Goal: Task Accomplishment & Management: Manage account settings

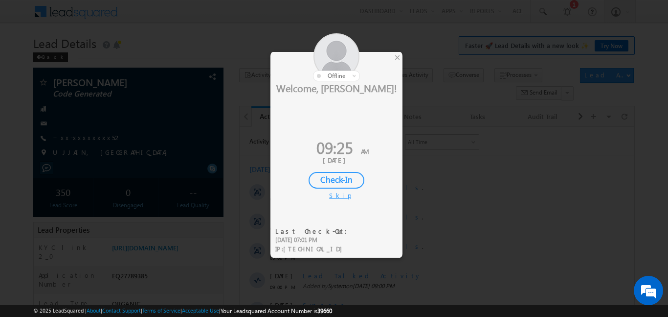
click at [401, 58] on div at bounding box center [337, 57] width 132 height 48
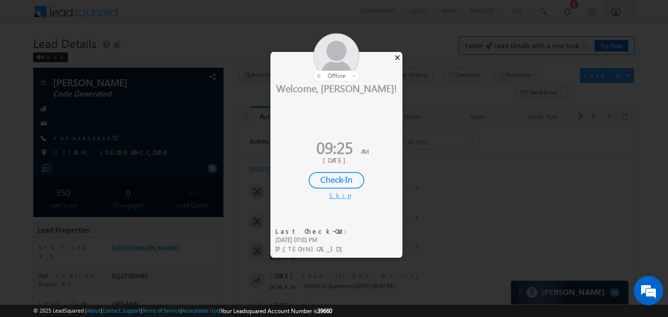
click at [396, 55] on div "×" at bounding box center [397, 57] width 10 height 11
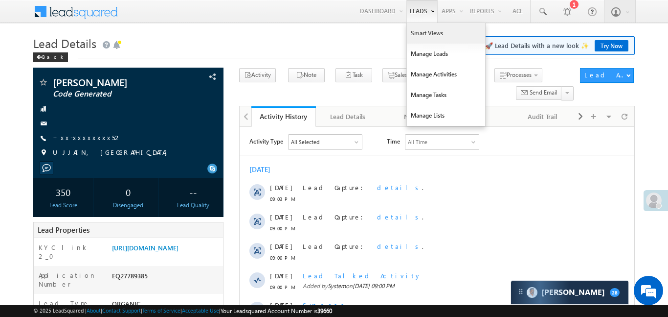
click at [427, 36] on link "Smart Views" at bounding box center [446, 33] width 78 height 21
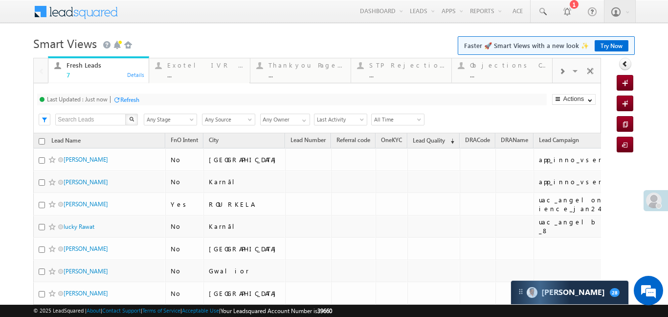
click at [556, 75] on div at bounding box center [562, 71] width 19 height 22
click at [564, 74] on span at bounding box center [562, 72] width 6 height 8
click at [515, 71] on div "..." at bounding box center [508, 74] width 76 height 7
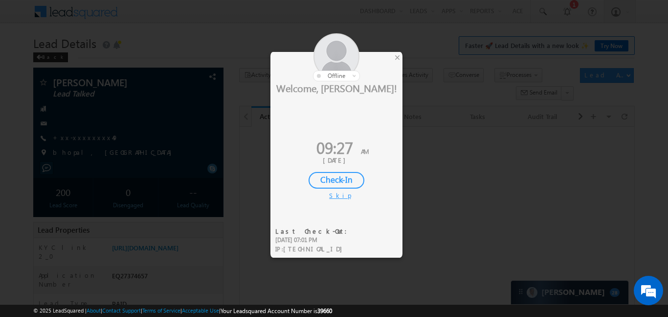
drag, startPoint x: 383, startPoint y: 61, endPoint x: 392, endPoint y: 57, distance: 10.3
click at [386, 60] on div at bounding box center [337, 57] width 132 height 48
click at [393, 56] on div at bounding box center [337, 57] width 132 height 48
click at [399, 56] on div "×" at bounding box center [397, 57] width 10 height 11
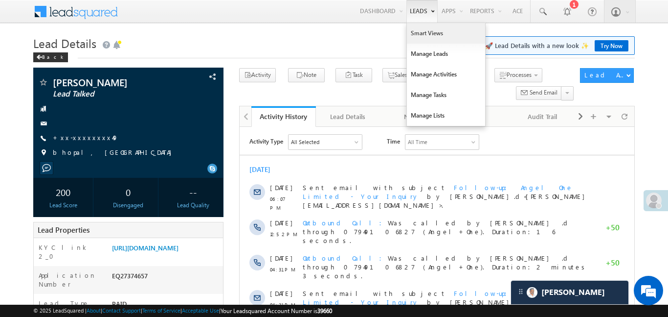
click at [418, 38] on link "Smart Views" at bounding box center [446, 33] width 78 height 21
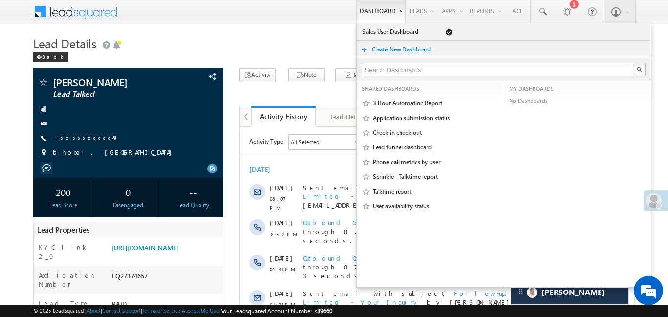
drag, startPoint x: 418, startPoint y: 38, endPoint x: 361, endPoint y: 8, distance: 65.2
click at [0, 0] on link "Smart Views" at bounding box center [0, 0] width 0 height 0
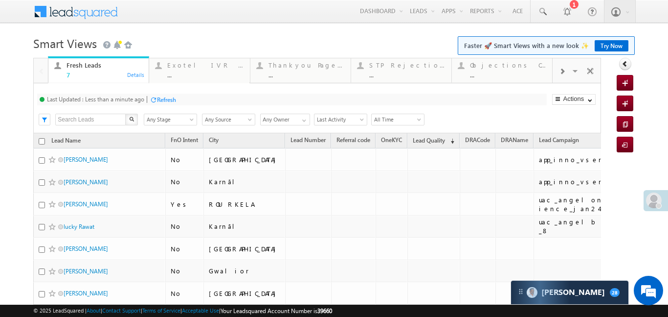
click at [564, 73] on span at bounding box center [562, 72] width 6 height 8
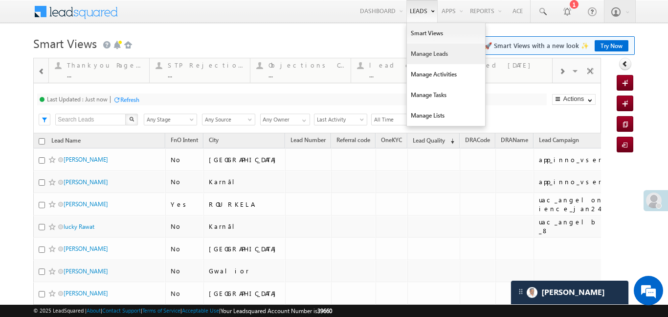
click at [429, 57] on link "Manage Leads" at bounding box center [446, 54] width 78 height 21
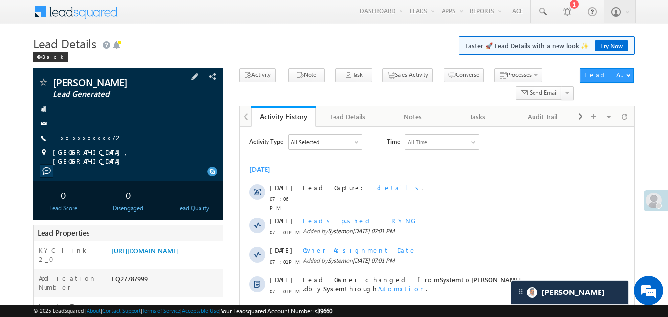
click at [85, 138] on link "+xx-xxxxxxxx72" at bounding box center [88, 137] width 70 height 8
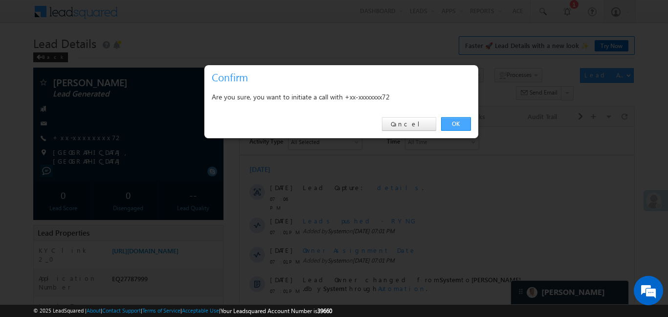
click at [457, 126] on link "OK" at bounding box center [456, 124] width 30 height 14
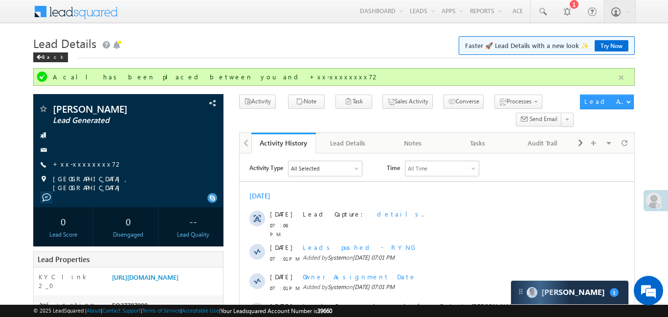
click at [622, 80] on button "button" at bounding box center [622, 77] width 12 height 12
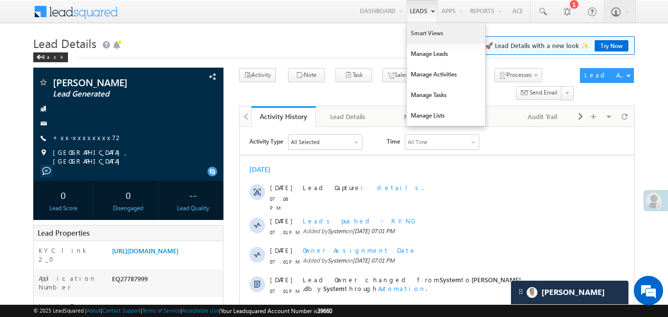
click at [430, 36] on link "Smart Views" at bounding box center [446, 33] width 78 height 21
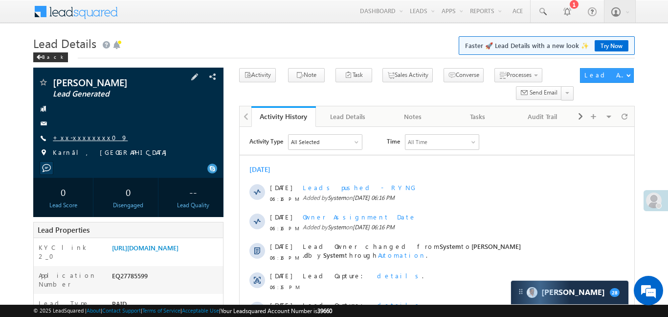
click at [68, 136] on link "+xx-xxxxxxxx09" at bounding box center [90, 137] width 75 height 8
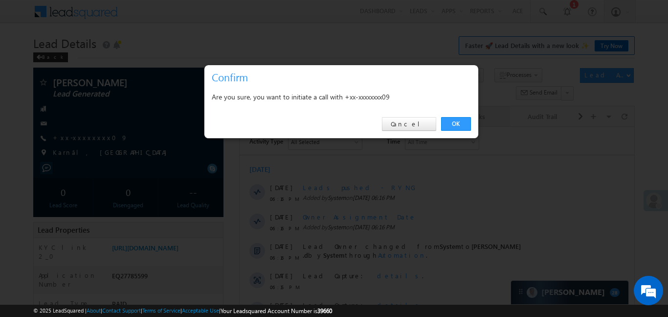
click at [443, 121] on link "OK" at bounding box center [456, 124] width 30 height 14
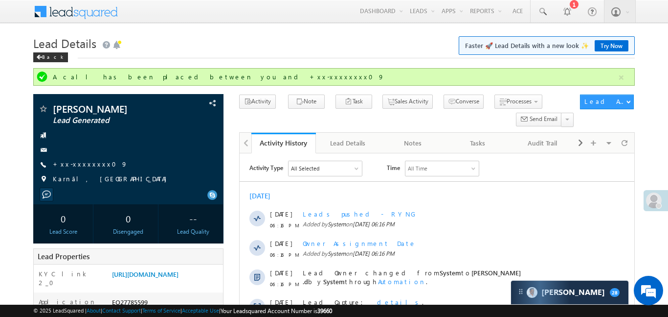
drag, startPoint x: 625, startPoint y: 80, endPoint x: 606, endPoint y: 53, distance: 33.0
click at [624, 80] on button "button" at bounding box center [622, 77] width 12 height 12
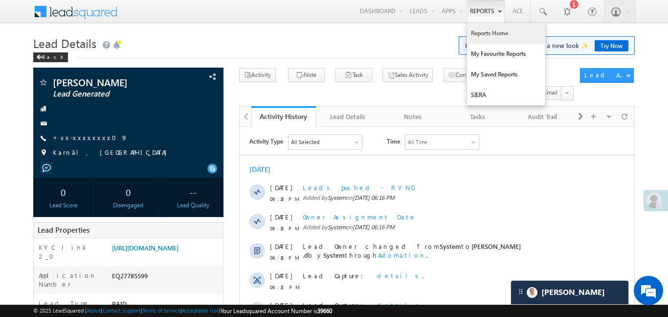
click at [481, 40] on link "Reports Home" at bounding box center [506, 33] width 78 height 21
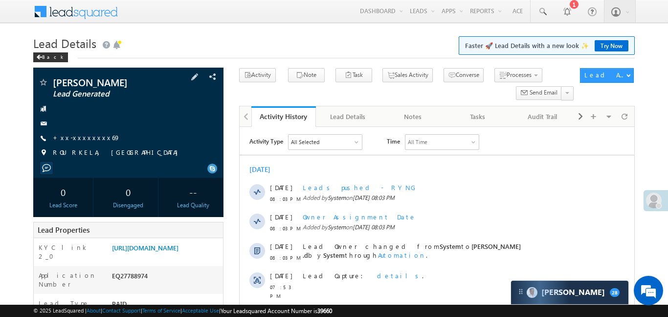
click at [75, 141] on span "+xx-xxxxxxxx69" at bounding box center [87, 138] width 68 height 10
click at [83, 130] on div "[PERSON_NAME] Lead Generated +xx-xxxxxxxx69" at bounding box center [128, 119] width 181 height 85
click at [95, 141] on span "+xx-xxxxxxxx69" at bounding box center [87, 138] width 68 height 10
click at [90, 137] on link "+xx-xxxxxxxx69" at bounding box center [87, 137] width 68 height 8
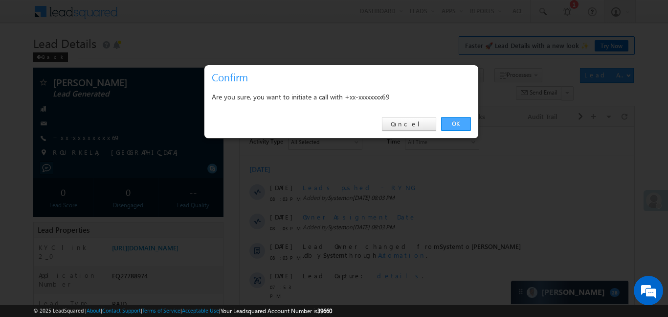
click at [454, 122] on link "OK" at bounding box center [456, 124] width 30 height 14
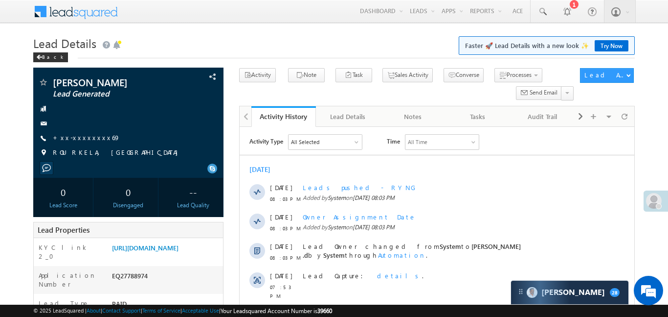
click at [658, 198] on span at bounding box center [654, 201] width 16 height 16
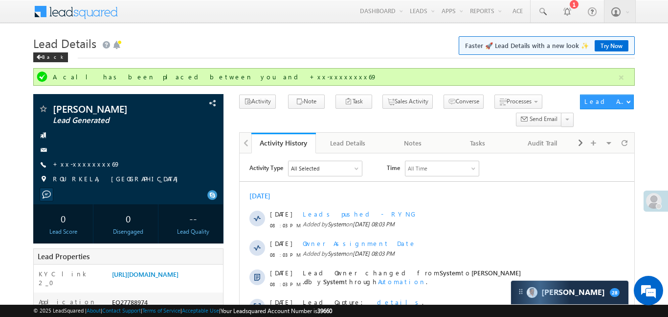
click at [657, 197] on span at bounding box center [654, 201] width 16 height 16
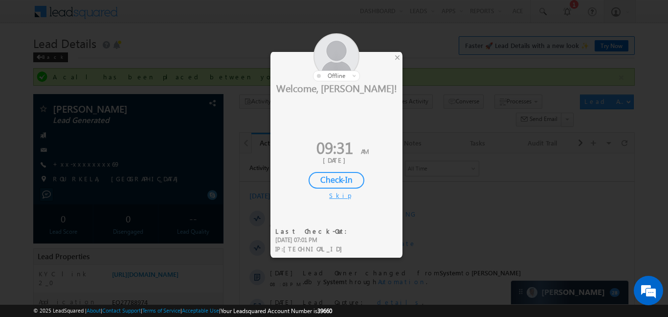
click at [340, 173] on div "Check-In" at bounding box center [337, 180] width 56 height 17
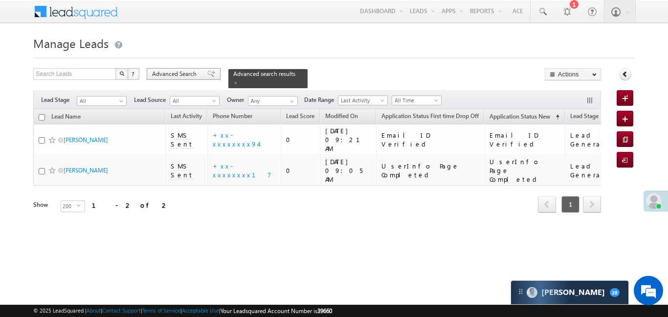
click at [187, 74] on span "Advanced Search" at bounding box center [175, 73] width 47 height 9
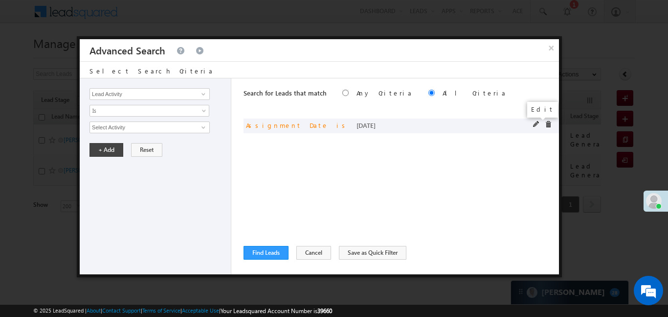
click at [535, 121] on span at bounding box center [536, 124] width 7 height 7
click at [142, 130] on span "Today" at bounding box center [143, 127] width 106 height 9
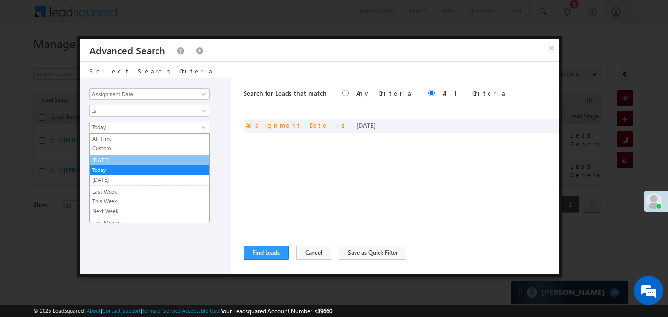
click at [118, 156] on link "[DATE]" at bounding box center [149, 160] width 119 height 9
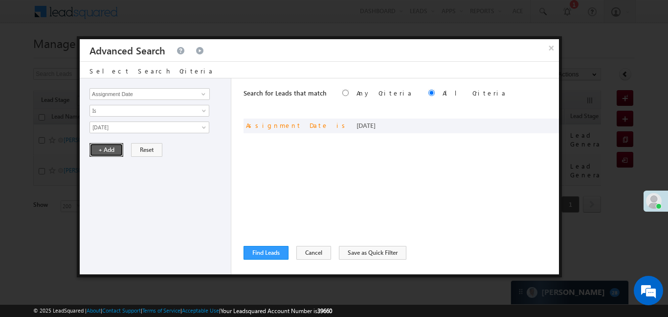
click at [118, 150] on button "+ Add" at bounding box center [107, 150] width 34 height 14
drag, startPoint x: 269, startPoint y: 261, endPoint x: 276, endPoint y: 252, distance: 11.8
click at [269, 261] on div "Search for Leads that match Any Criteria All Criteria Note that the current tri…" at bounding box center [402, 176] width 316 height 196
click at [276, 252] on button "Find Leads" at bounding box center [266, 253] width 45 height 14
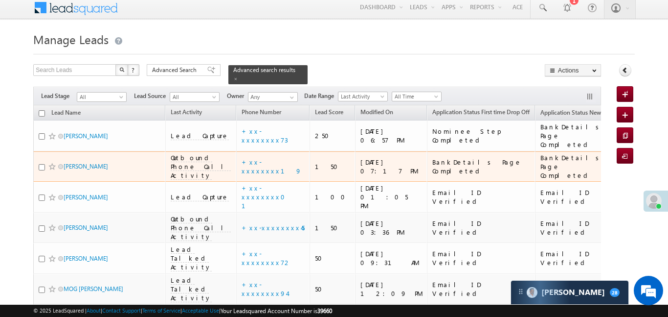
scroll to position [5, 0]
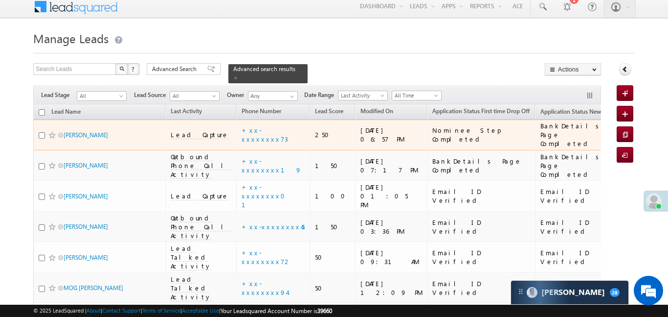
click at [258, 128] on div "+xx-xxxxxxxx73" at bounding box center [274, 135] width 64 height 18
click at [242, 121] on td "+xx-xxxxxxxx73" at bounding box center [272, 134] width 73 height 31
click at [246, 128] on link "+xx-xxxxxxxx73" at bounding box center [265, 134] width 46 height 17
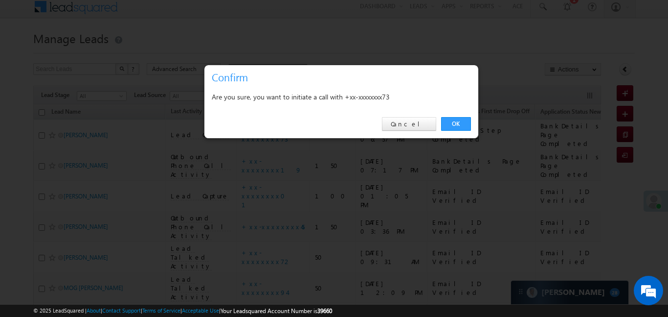
click at [456, 115] on div "OK Cancel" at bounding box center [342, 124] width 274 height 28
click at [455, 121] on link "OK" at bounding box center [456, 124] width 30 height 14
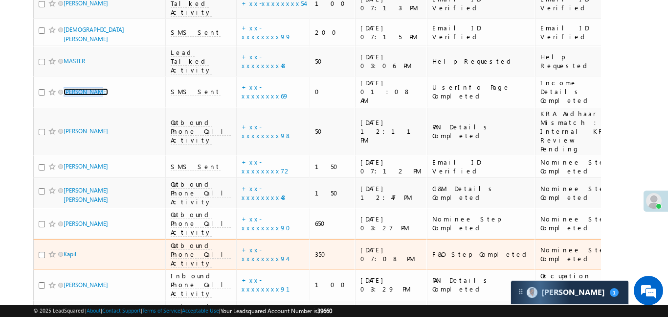
scroll to position [1116, 0]
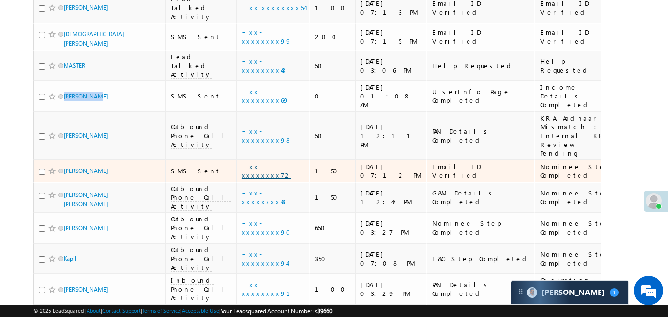
click at [243, 162] on link "+xx-xxxxxxxx72" at bounding box center [267, 170] width 50 height 17
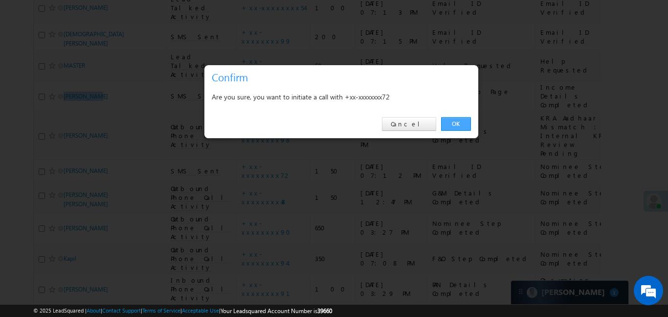
click at [455, 125] on link "OK" at bounding box center [456, 124] width 30 height 14
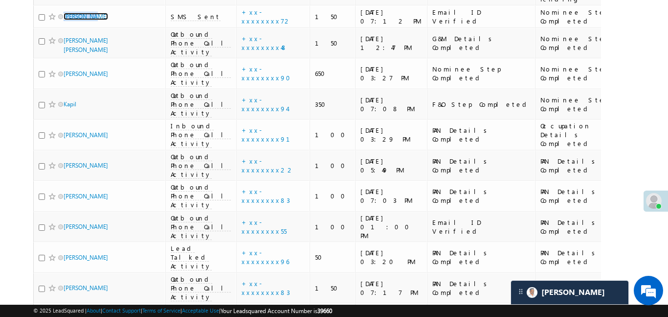
scroll to position [1248, 0]
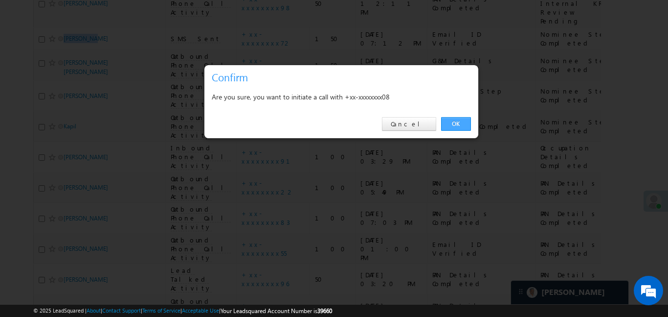
click at [469, 122] on link "OK" at bounding box center [456, 124] width 30 height 14
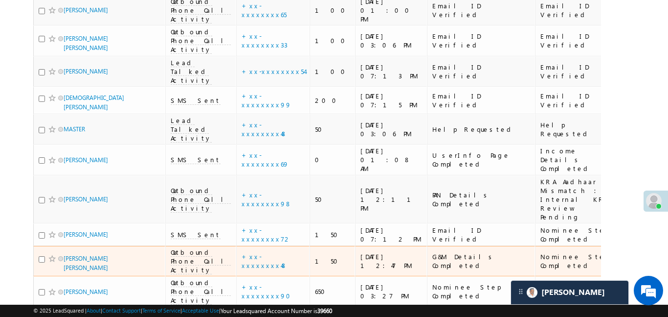
scroll to position [1051, 0]
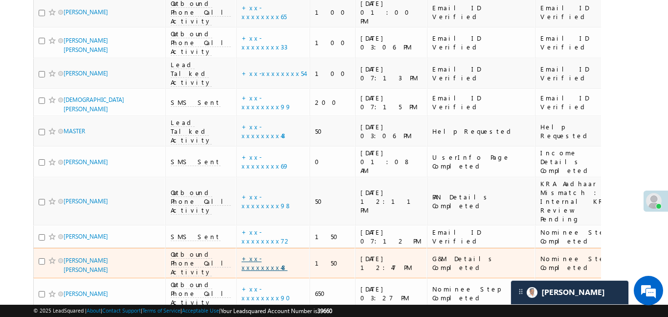
click at [245, 254] on link "+xx-xxxxxxxx48" at bounding box center [265, 262] width 46 height 17
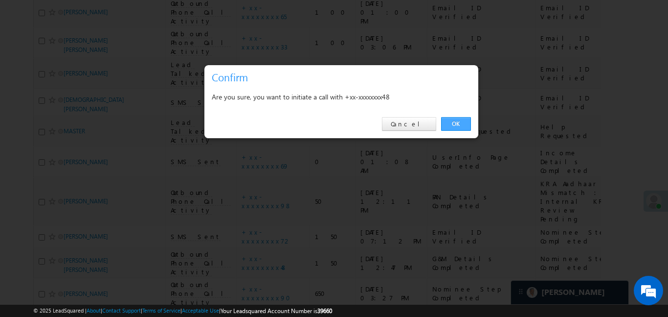
click at [448, 122] on link "OK" at bounding box center [456, 124] width 30 height 14
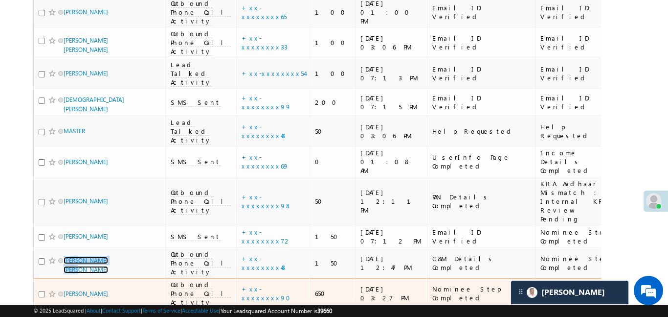
scroll to position [1041, 0]
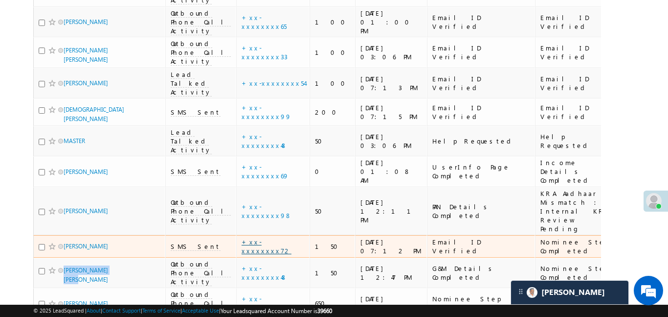
click at [242, 237] on link "+xx-xxxxxxxx72" at bounding box center [267, 245] width 50 height 17
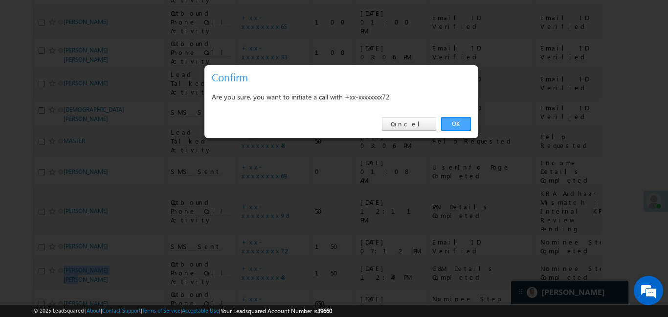
click at [460, 126] on link "OK" at bounding box center [456, 124] width 30 height 14
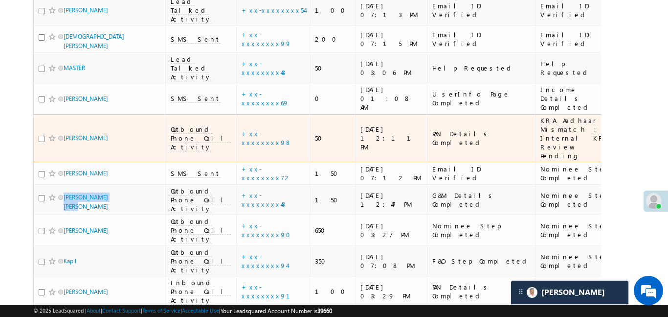
scroll to position [1123, 0]
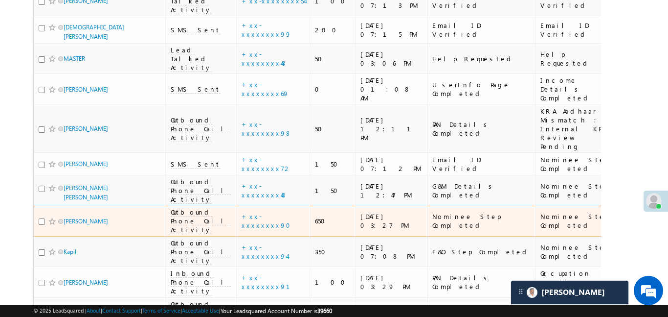
click at [244, 206] on td "+xx-xxxxxxxx90" at bounding box center [272, 221] width 73 height 31
click at [244, 212] on link "+xx-xxxxxxxx90" at bounding box center [269, 220] width 55 height 17
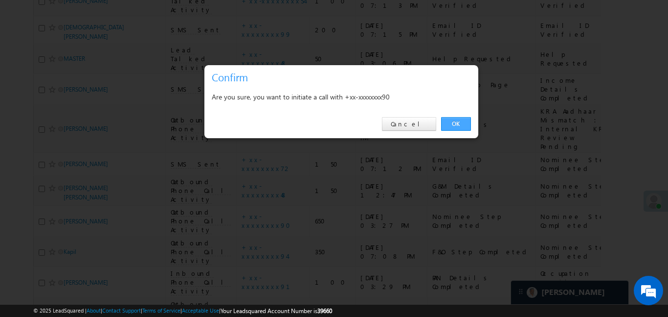
click at [452, 121] on link "OK" at bounding box center [456, 124] width 30 height 14
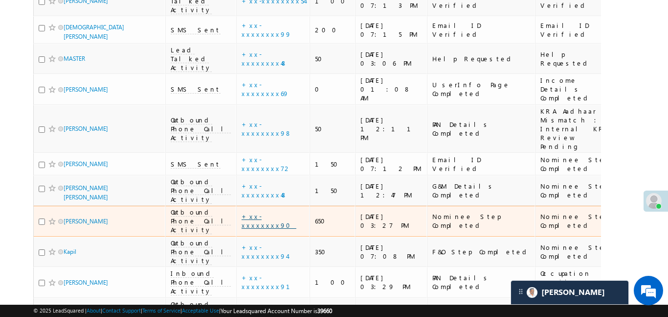
click at [244, 212] on link "+xx-xxxxxxxx90" at bounding box center [269, 220] width 55 height 17
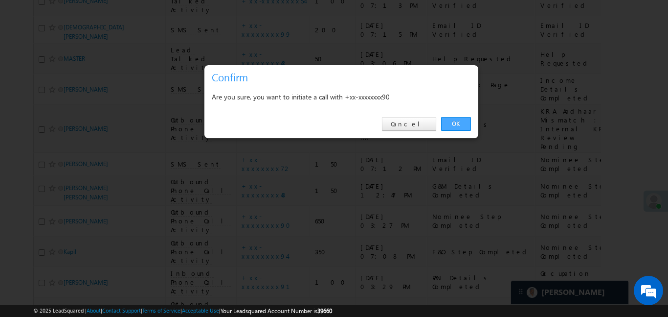
click at [456, 121] on link "OK" at bounding box center [456, 124] width 30 height 14
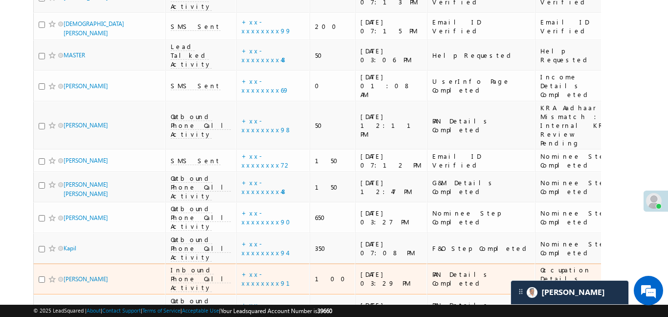
scroll to position [1127, 0]
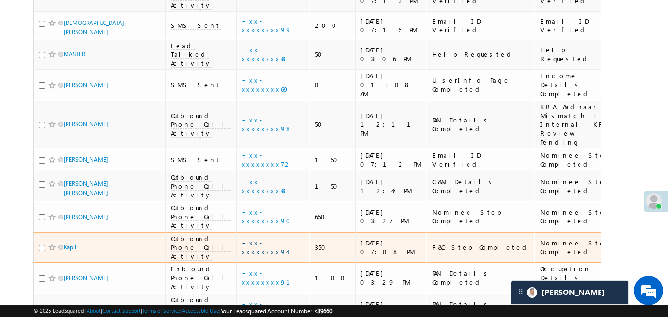
click at [242, 238] on link "+xx-xxxxxxxx94" at bounding box center [265, 246] width 46 height 17
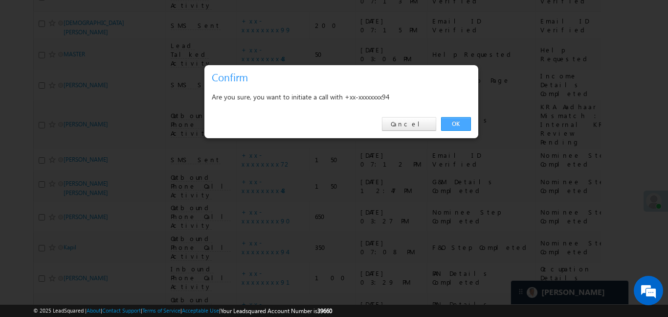
click at [462, 126] on link "OK" at bounding box center [456, 124] width 30 height 14
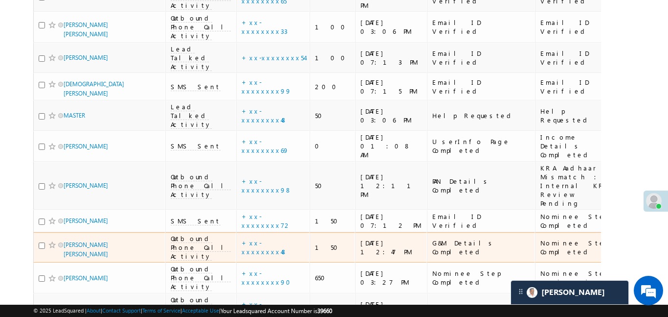
scroll to position [1030, 0]
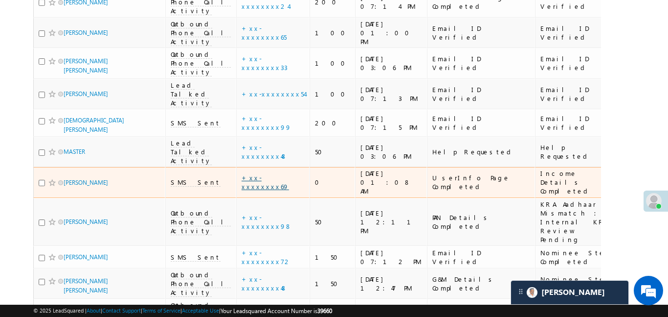
click at [242, 173] on link "+xx-xxxxxxxx69" at bounding box center [265, 181] width 47 height 17
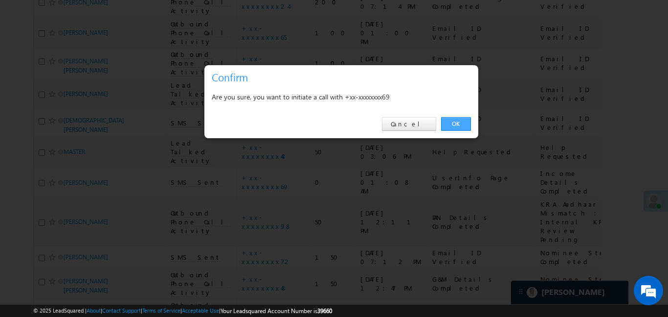
click at [460, 117] on link "OK" at bounding box center [456, 124] width 30 height 14
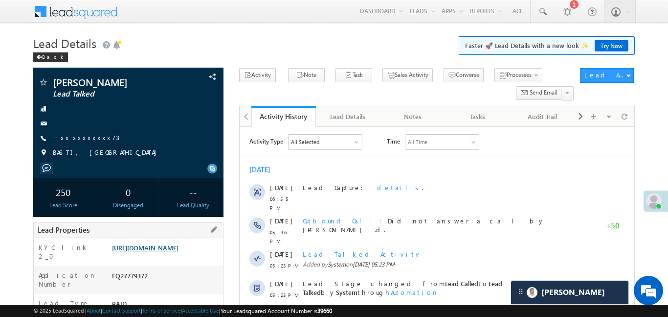
click at [172, 252] on link "https://angelbroking1-pk3em7sa.customui-test.leadsquared.com?leadId=e3651ee4-08…" at bounding box center [145, 247] width 67 height 8
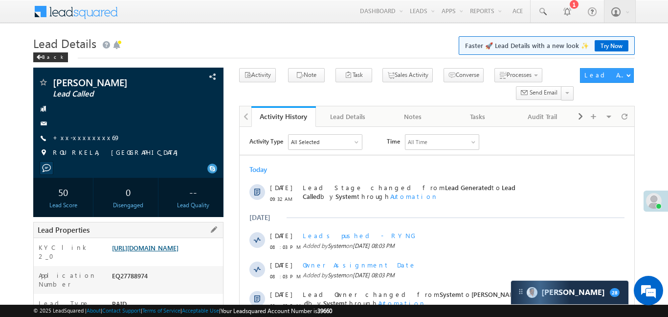
click at [179, 252] on link "https://angelbroking1-pk3em7sa.customui-test.leadsquared.com?leadId=25830cf6-8f…" at bounding box center [145, 247] width 67 height 8
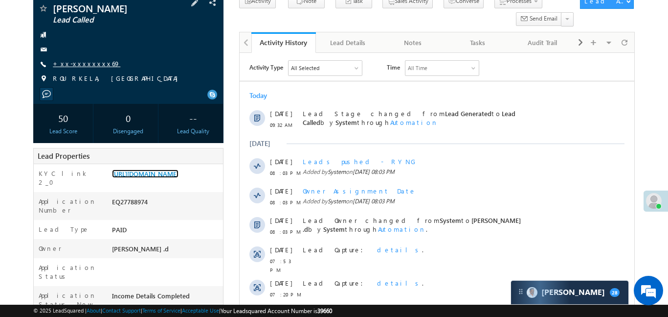
scroll to position [56, 0]
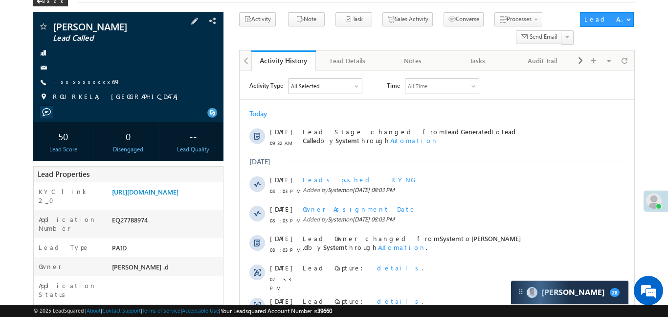
click at [87, 77] on link "+xx-xxxxxxxx69" at bounding box center [87, 81] width 68 height 8
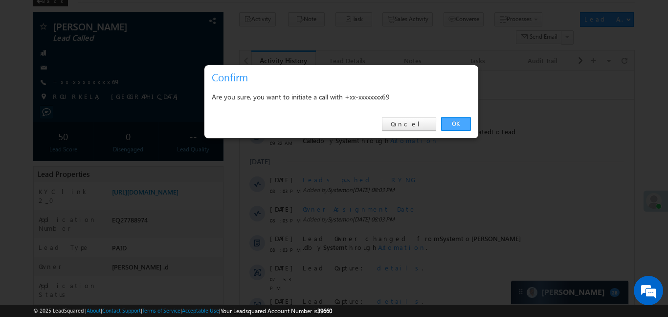
click at [442, 125] on link "OK" at bounding box center [456, 124] width 30 height 14
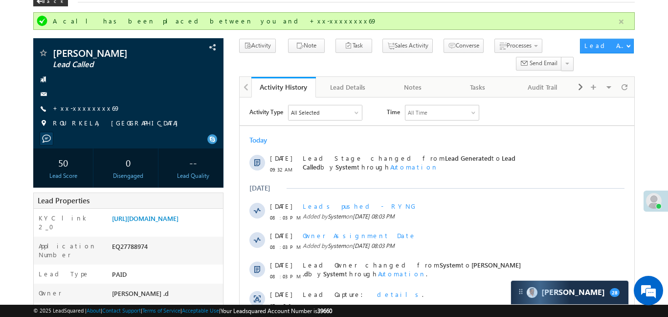
click at [626, 26] on button "button" at bounding box center [622, 22] width 12 height 12
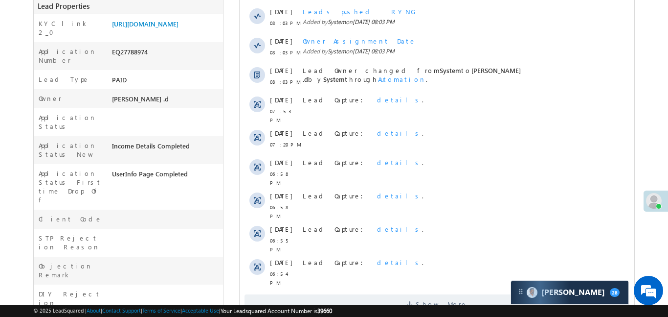
scroll to position [231, 0]
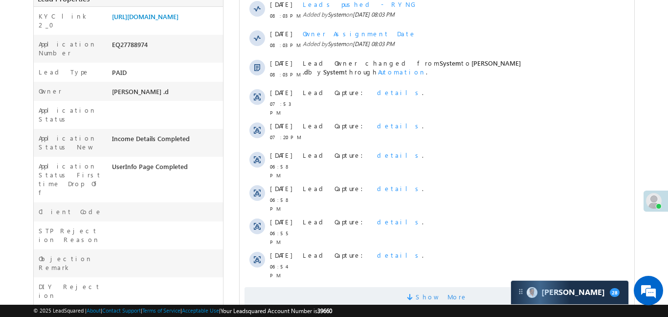
click at [387, 287] on span "Show More" at bounding box center [436, 297] width 385 height 20
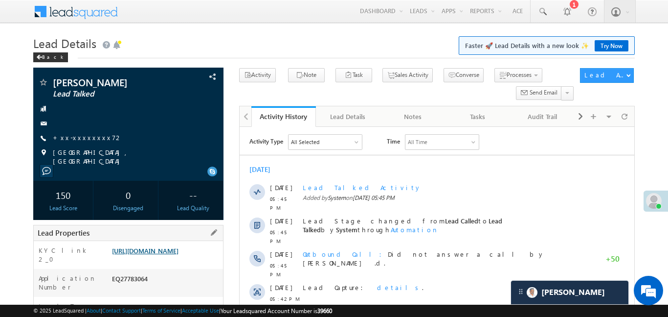
click at [179, 254] on link "[URL][DOMAIN_NAME]" at bounding box center [145, 250] width 67 height 8
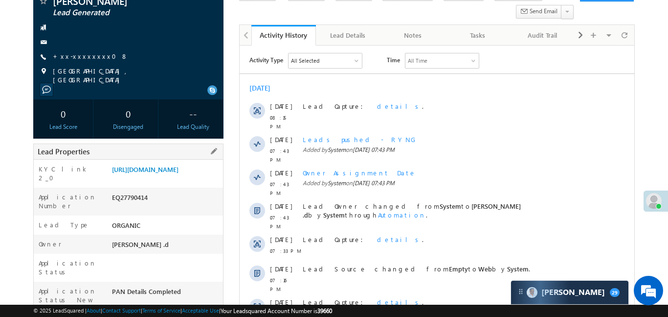
scroll to position [129, 0]
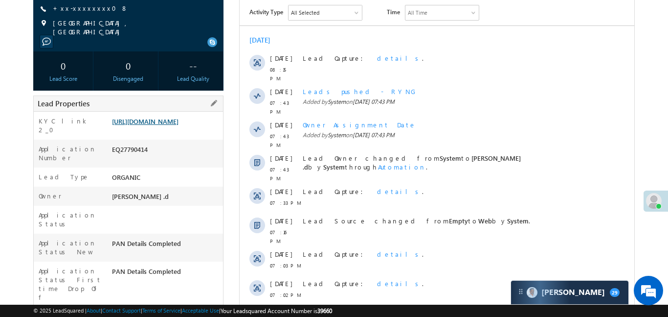
click at [179, 125] on link "https://angelbroking1-pk3em7sa.customui-test.leadsquared.com?leadId=ce404b7b-22…" at bounding box center [145, 121] width 67 height 8
click at [69, 9] on link "+xx-xxxxxxxx08" at bounding box center [90, 8] width 75 height 8
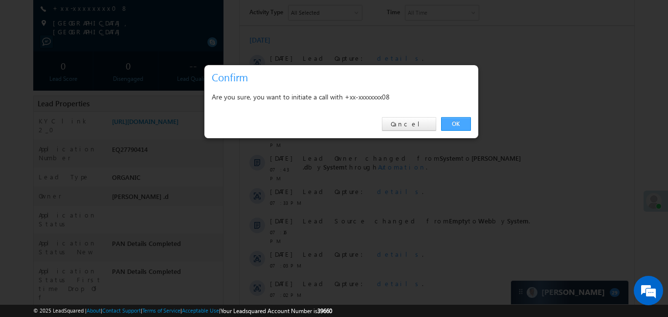
click at [463, 127] on link "OK" at bounding box center [456, 124] width 30 height 14
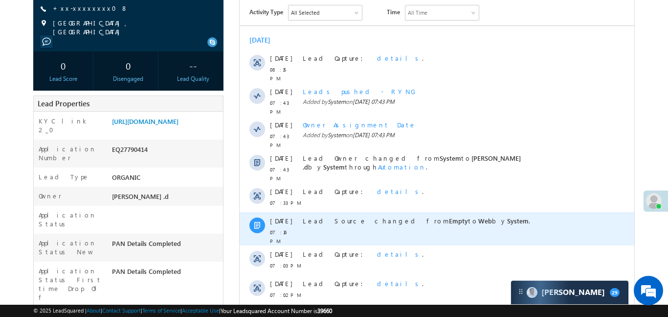
scroll to position [156, 0]
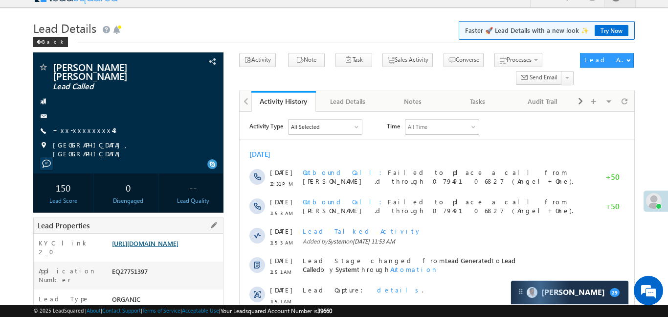
click at [175, 244] on link "https://angelbroking1-pk3em7sa.customui-test.leadsquared.com?leadId=f2968361-0f…" at bounding box center [145, 243] width 67 height 8
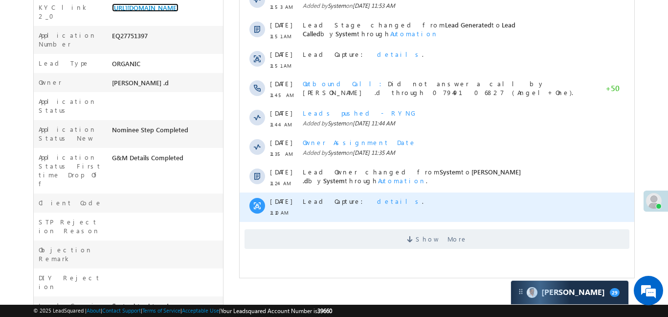
scroll to position [268, 0]
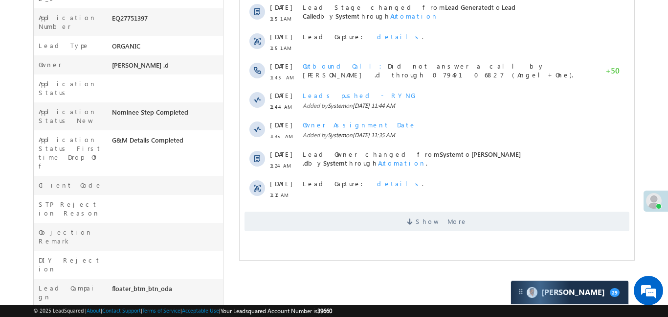
click at [415, 231] on div "Activity Type All Selected Select All Sales Activities 1 Sales Activity Email A…" at bounding box center [436, 48] width 395 height 375
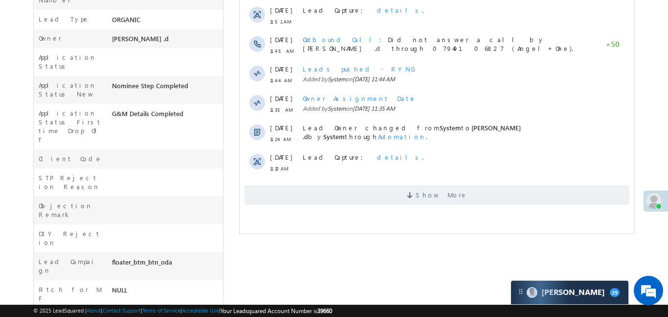
scroll to position [302, 0]
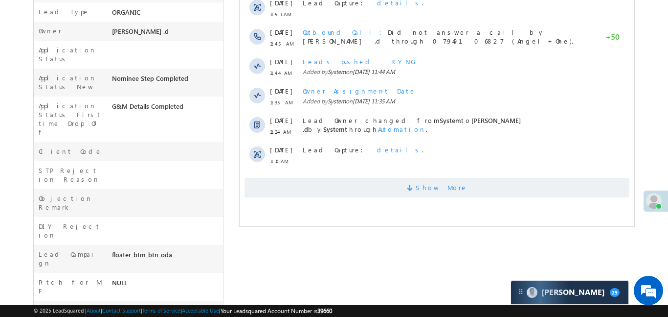
click at [453, 190] on span "Show More" at bounding box center [441, 188] width 52 height 20
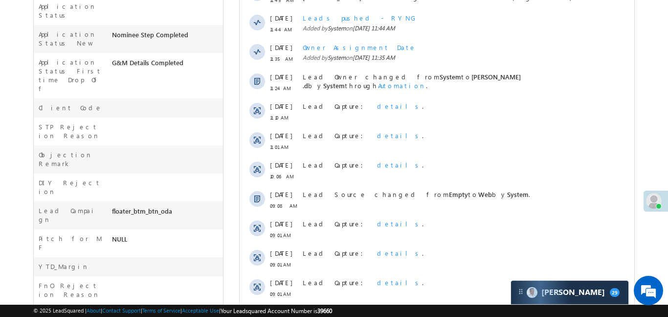
scroll to position [492, 0]
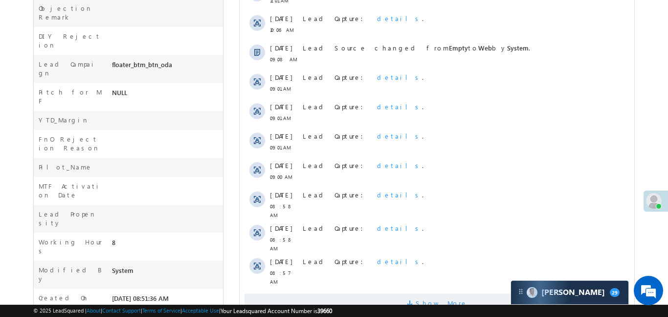
click at [415, 300] on span at bounding box center [411, 304] width 9 height 9
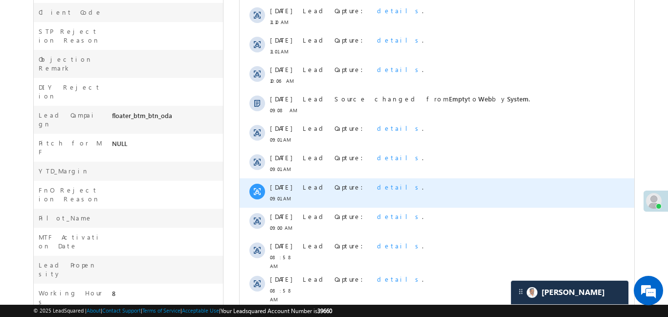
scroll to position [435, 0]
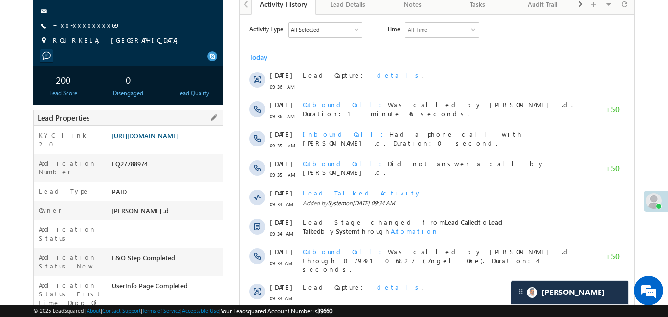
click at [174, 139] on link "[URL][DOMAIN_NAME]" at bounding box center [145, 135] width 67 height 8
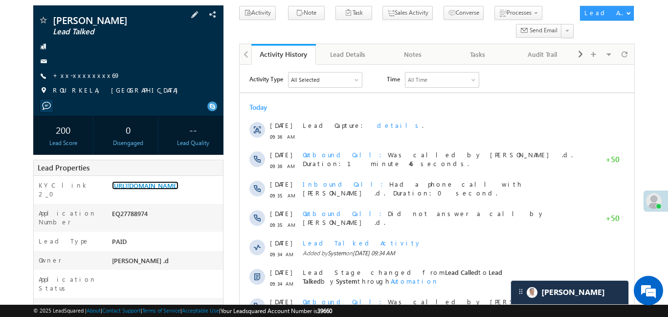
scroll to position [60, 0]
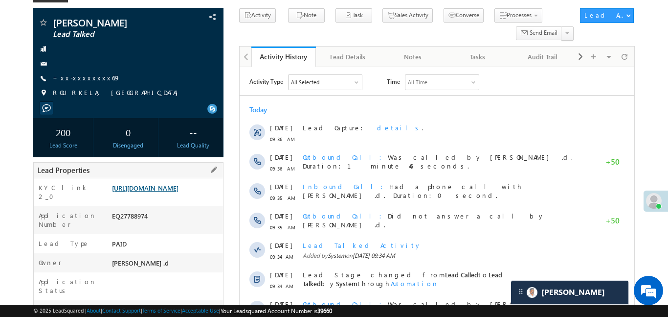
click at [179, 192] on link "https://angelbroking1-pk3em7sa.customui-test.leadsquared.com?leadId=25830cf6-8f…" at bounding box center [145, 187] width 67 height 8
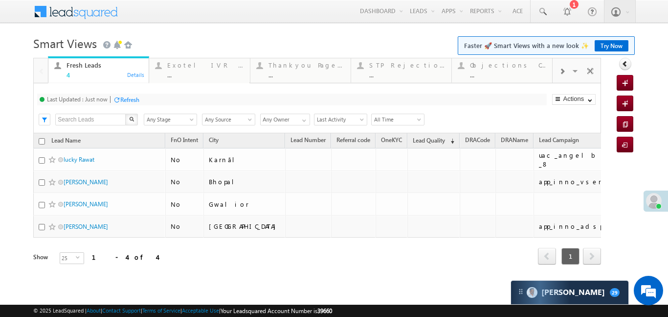
click at [561, 80] on div at bounding box center [562, 71] width 19 height 22
click at [520, 69] on div "lead capture" at bounding box center [508, 65] width 76 height 8
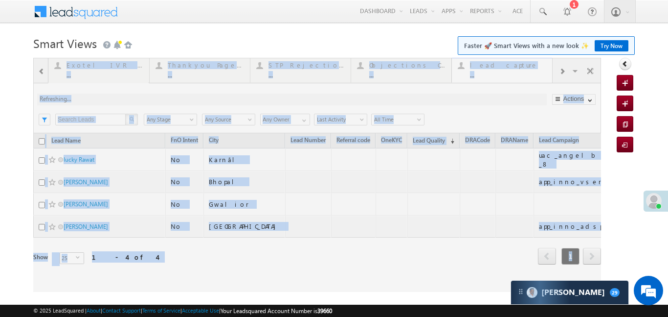
click at [520, 69] on div at bounding box center [317, 175] width 568 height 234
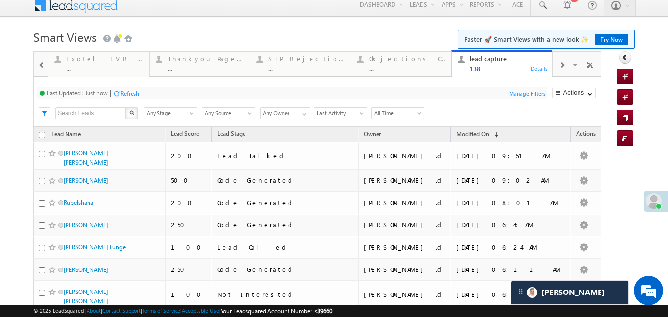
scroll to position [15, 0]
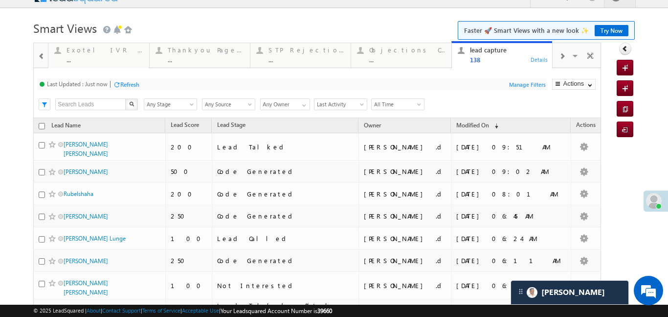
click at [43, 57] on span at bounding box center [41, 56] width 7 height 8
click at [569, 58] on div at bounding box center [562, 56] width 19 height 22
click at [561, 54] on span at bounding box center [562, 56] width 6 height 8
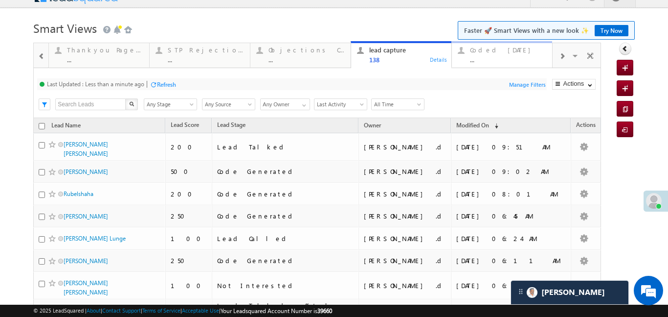
click at [508, 54] on div "Coded Today ..." at bounding box center [508, 53] width 76 height 19
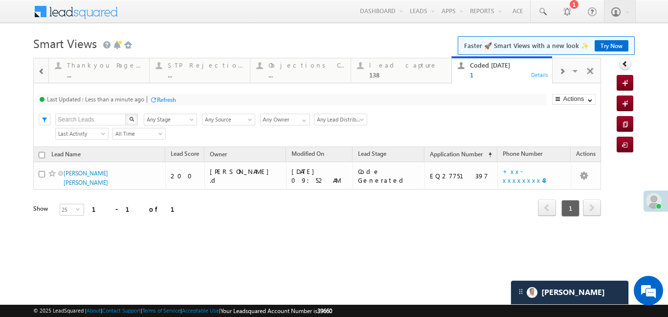
scroll to position [0, 0]
click at [43, 75] on span at bounding box center [41, 72] width 7 height 8
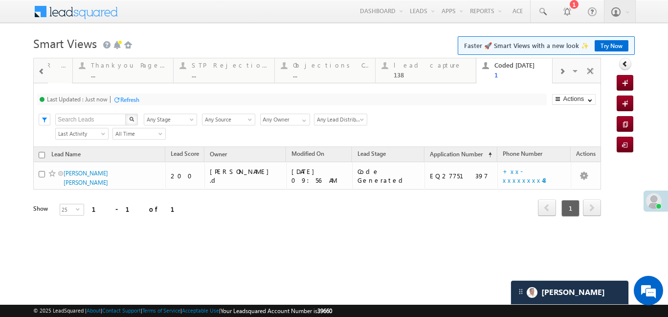
click at [43, 75] on span at bounding box center [41, 72] width 7 height 8
click at [37, 73] on div at bounding box center [41, 69] width 14 height 23
click at [77, 72] on div "4" at bounding box center [105, 74] width 76 height 7
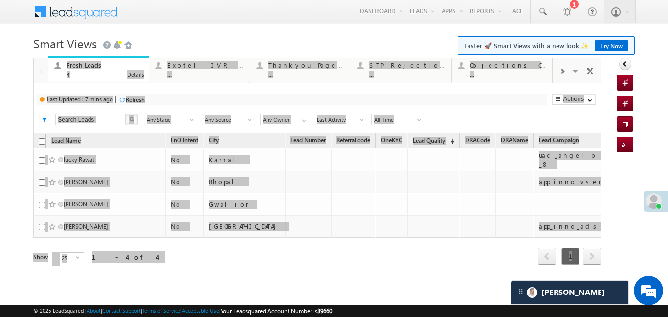
click at [77, 72] on div "4" at bounding box center [105, 74] width 76 height 7
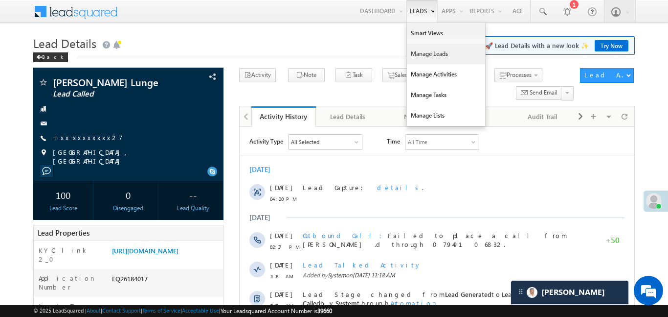
click at [424, 62] on link "Manage Leads" at bounding box center [446, 54] width 78 height 21
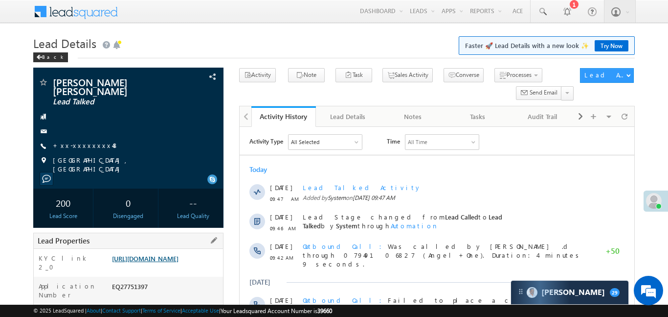
click at [167, 254] on link "[URL][DOMAIN_NAME]" at bounding box center [145, 258] width 67 height 8
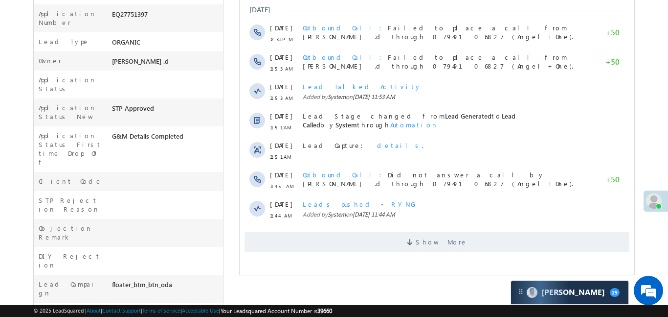
scroll to position [50, 0]
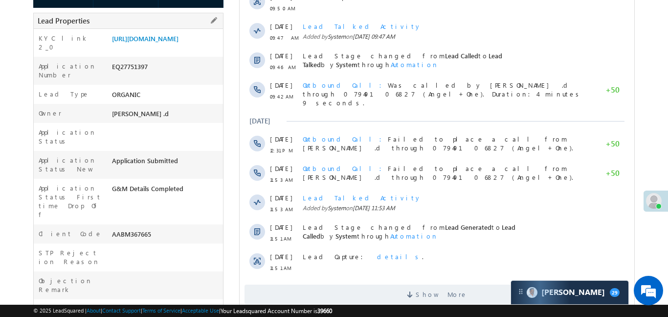
scroll to position [68, 0]
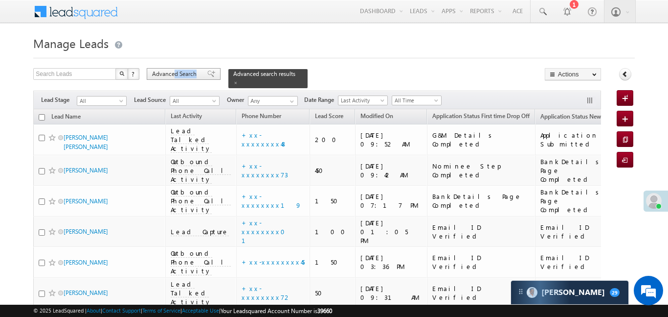
click at [174, 77] on div "Advanced Search" at bounding box center [184, 74] width 74 height 12
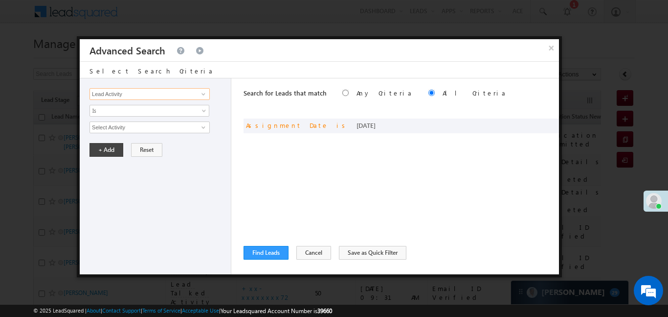
click at [193, 93] on input "Lead Activity" at bounding box center [150, 94] width 120 height 12
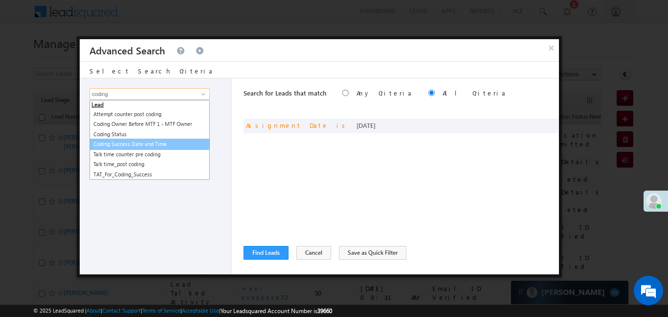
click at [137, 145] on ul "Lead Attempt counter post coding Coding Owner Before MTF 1 - MTF Owner Coding S…" at bounding box center [150, 140] width 120 height 80
click at [137, 145] on link "Coding Success Date and Time" at bounding box center [150, 143] width 120 height 11
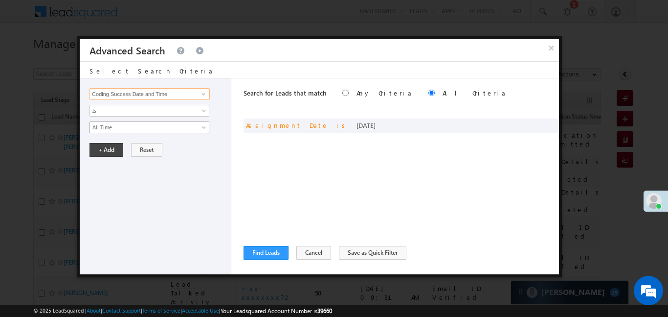
type input "Coding Success Date and Time"
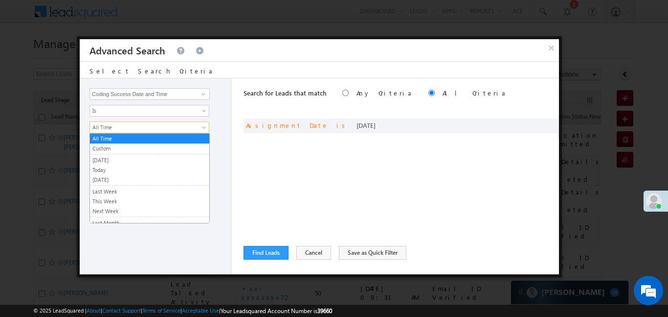
click at [123, 126] on span "All Time" at bounding box center [143, 127] width 106 height 9
click at [116, 150] on link "Custom" at bounding box center [149, 148] width 119 height 9
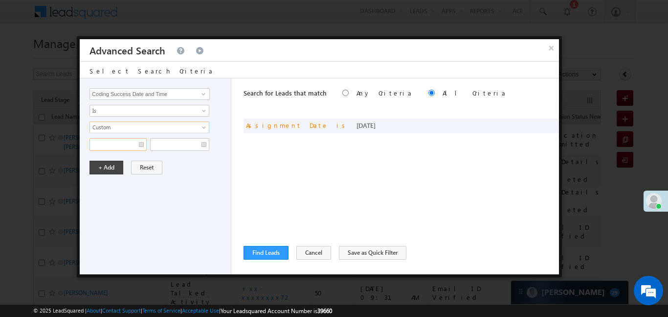
click at [116, 150] on input "text" at bounding box center [118, 144] width 57 height 13
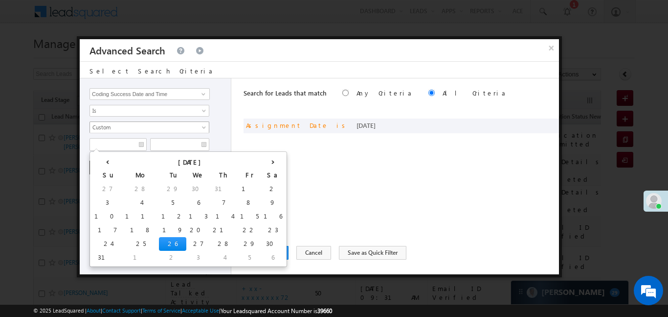
click at [121, 129] on span "Custom" at bounding box center [143, 127] width 106 height 9
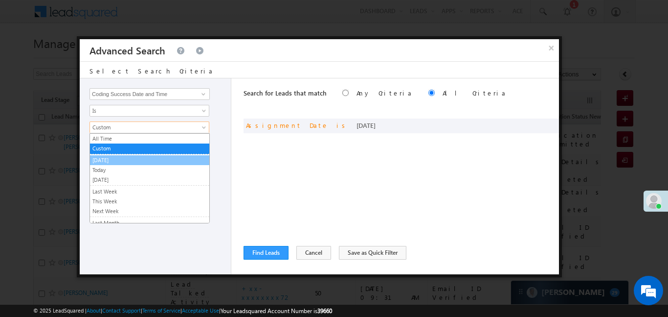
click at [112, 158] on link "[DATE]" at bounding box center [149, 160] width 119 height 9
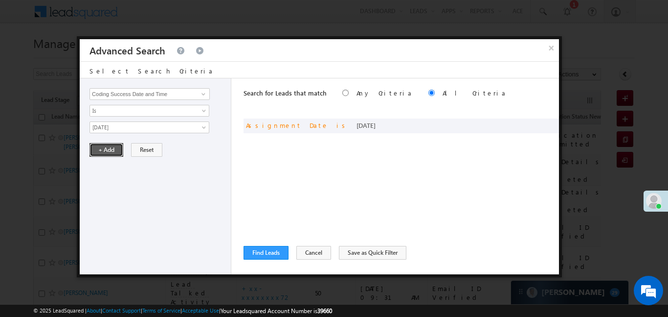
click at [108, 147] on button "+ Add" at bounding box center [107, 150] width 34 height 14
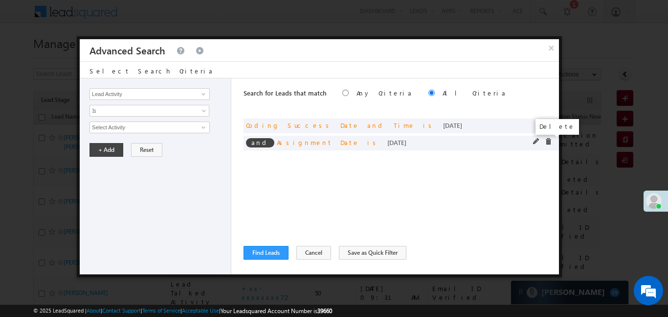
click at [547, 142] on span at bounding box center [548, 141] width 7 height 7
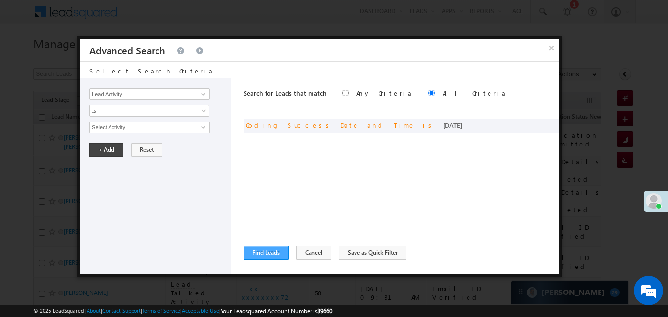
drag, startPoint x: 283, startPoint y: 245, endPoint x: 278, endPoint y: 251, distance: 8.0
click at [282, 247] on div "Find Leads ReLoad Cancel Save as Quick Filter" at bounding box center [402, 253] width 316 height 14
click at [277, 250] on button "Find Leads" at bounding box center [266, 253] width 45 height 14
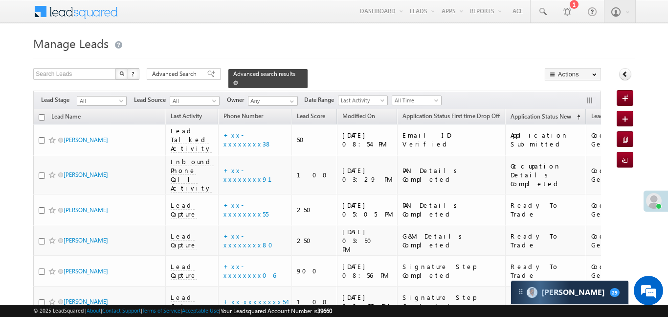
click at [283, 73] on div "Advanced search results" at bounding box center [268, 78] width 79 height 19
click at [288, 78] on div "Advanced search results" at bounding box center [268, 78] width 79 height 19
click at [238, 80] on span at bounding box center [235, 82] width 5 height 5
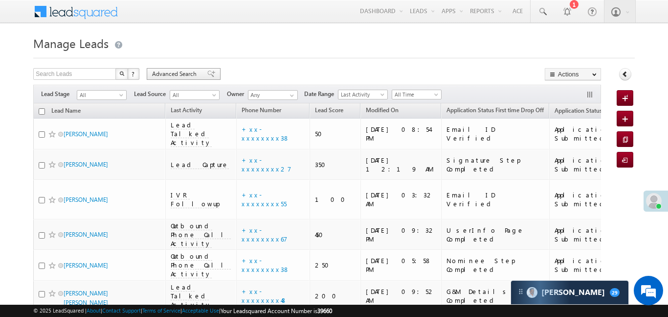
click at [173, 73] on span "Advanced Search" at bounding box center [175, 73] width 47 height 9
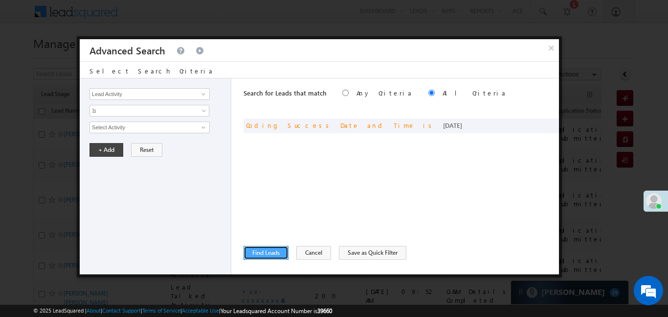
click at [269, 257] on button "Find Leads" at bounding box center [266, 253] width 45 height 14
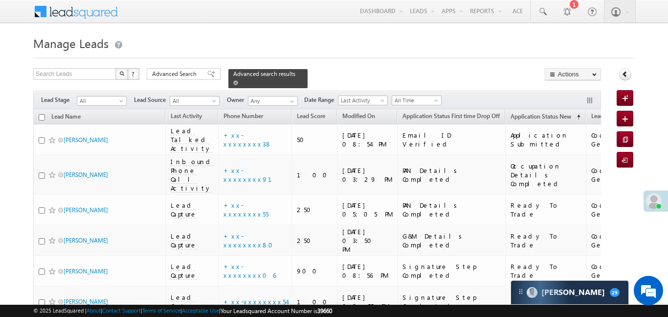
click at [238, 80] on span at bounding box center [235, 82] width 5 height 5
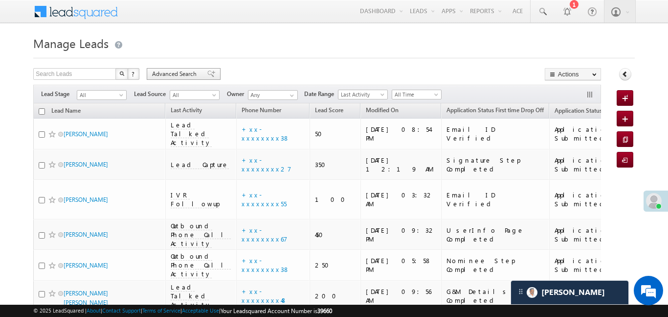
click at [192, 74] on span "Advanced Search" at bounding box center [175, 73] width 47 height 9
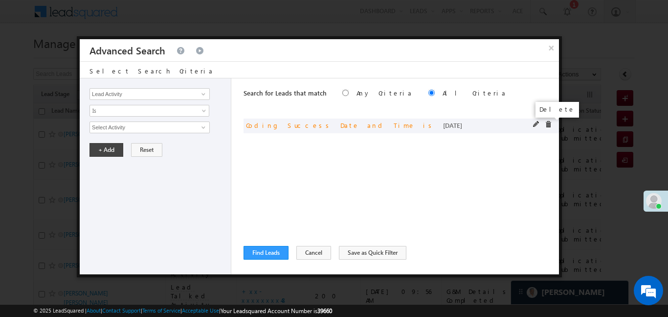
click at [546, 121] on span at bounding box center [548, 124] width 7 height 7
click at [142, 95] on input "Lead Activity" at bounding box center [150, 94] width 120 height 12
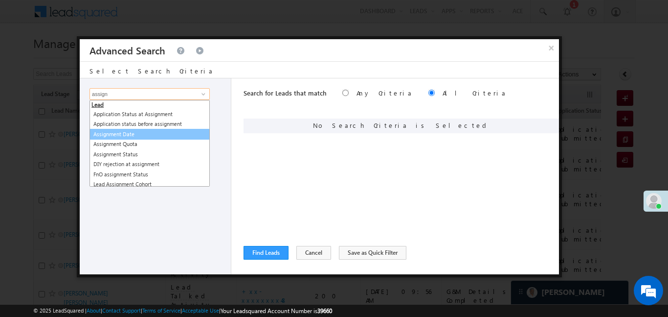
drag, startPoint x: 148, startPoint y: 139, endPoint x: 145, endPoint y: 129, distance: 10.4
click at [145, 129] on ul "Lead Application Status at Assignment Application status before assignment Assi…" at bounding box center [150, 143] width 120 height 87
click at [145, 129] on link "Assignment Date" at bounding box center [150, 134] width 120 height 11
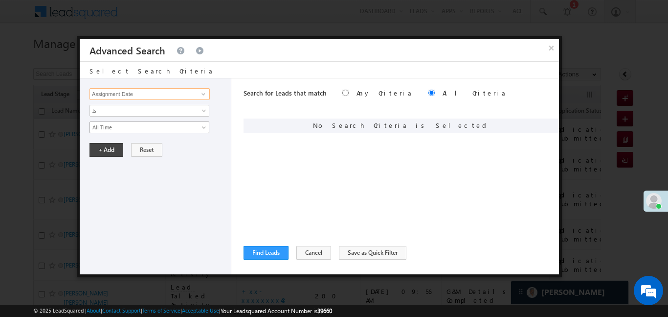
type input "Assignment Date"
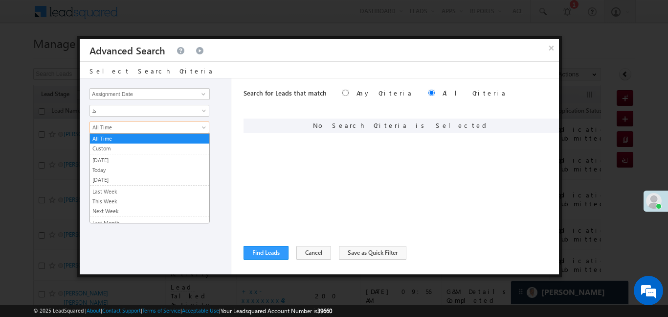
click at [133, 132] on link "All Time" at bounding box center [150, 127] width 120 height 12
click at [113, 165] on link "Today" at bounding box center [149, 169] width 119 height 9
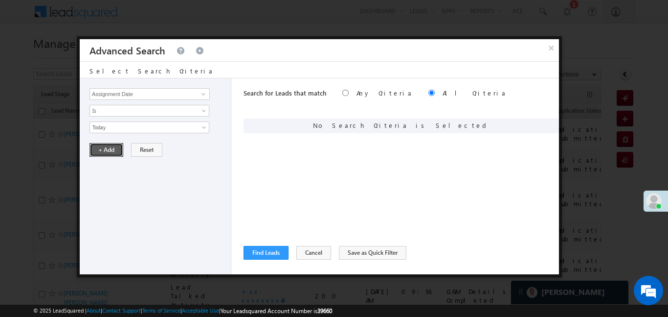
click at [104, 148] on button "+ Add" at bounding box center [107, 150] width 34 height 14
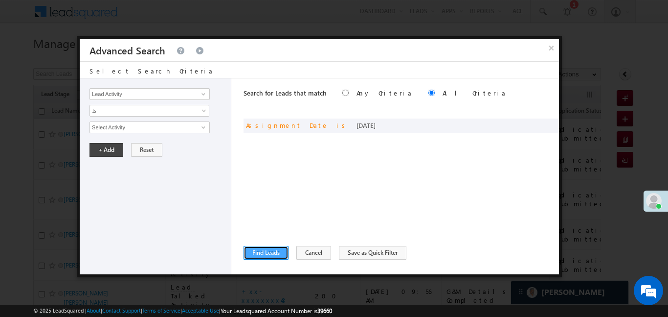
click at [274, 254] on button "Find Leads" at bounding box center [266, 253] width 45 height 14
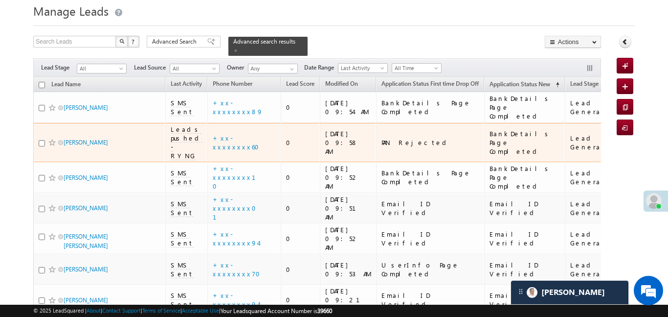
scroll to position [89, 0]
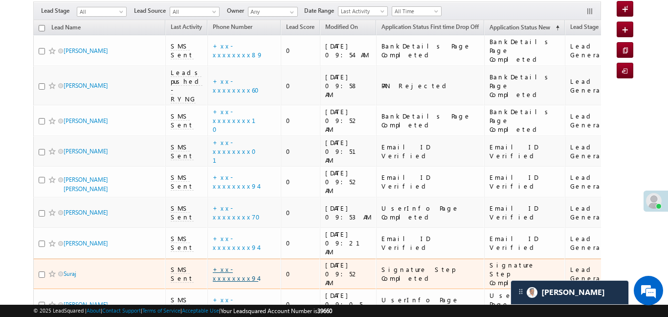
click at [241, 265] on link "+xx-xxxxxxxx94" at bounding box center [236, 273] width 46 height 17
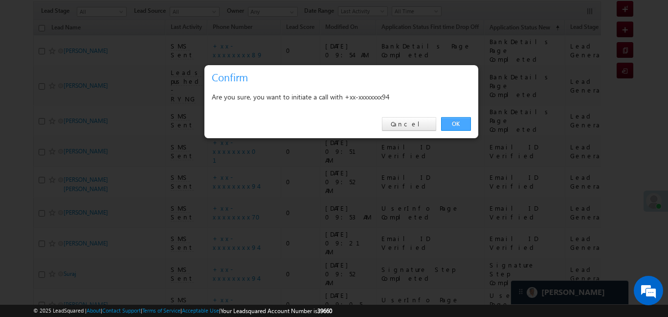
click at [459, 126] on link "OK" at bounding box center [456, 124] width 30 height 14
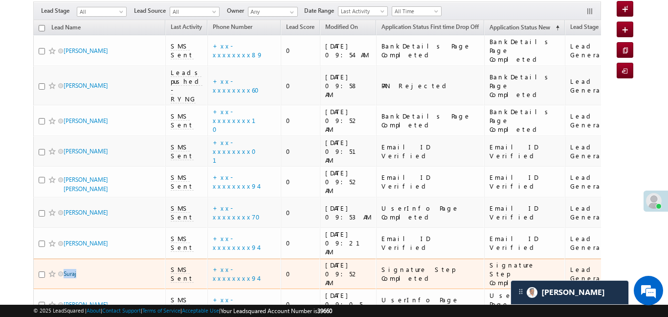
scroll to position [115, 0]
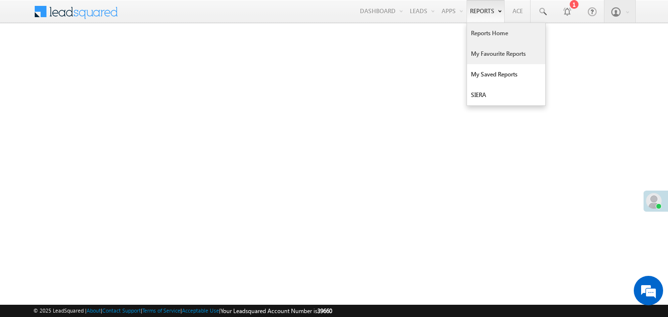
click at [498, 57] on link "My Favourite Reports" at bounding box center [506, 54] width 78 height 21
click at [497, 57] on link "My Favourite Reports" at bounding box center [506, 54] width 78 height 21
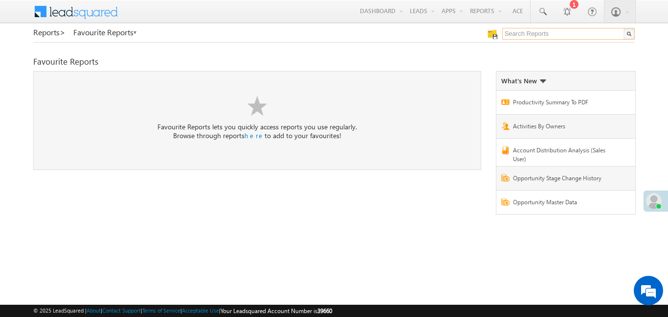
click at [556, 34] on input "text" at bounding box center [569, 34] width 133 height 12
type input "me to others"
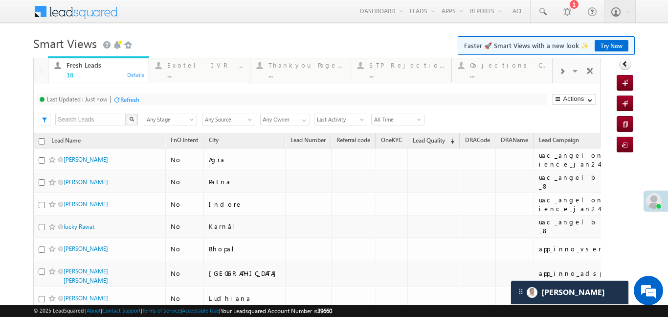
scroll to position [311, 0]
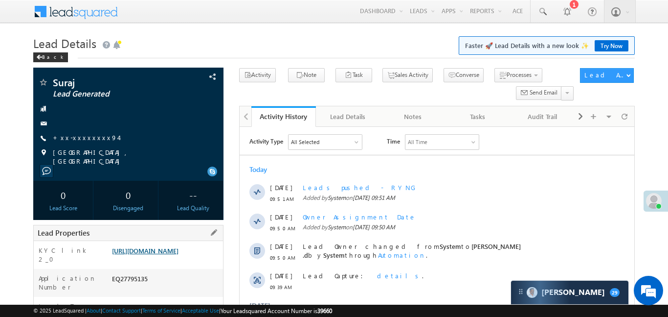
click at [161, 254] on link "[URL][DOMAIN_NAME]" at bounding box center [145, 250] width 67 height 8
click at [92, 141] on link "+xx-xxxxxxxx94" at bounding box center [86, 137] width 66 height 8
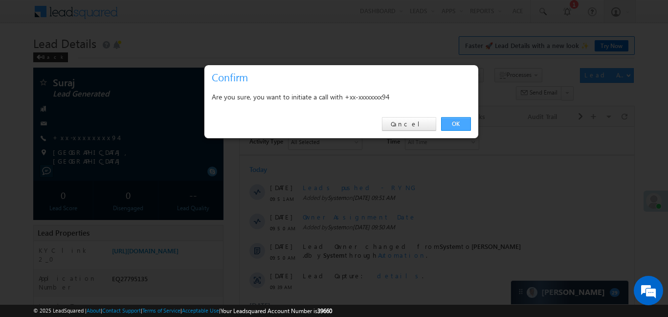
click at [461, 123] on link "OK" at bounding box center [456, 124] width 30 height 14
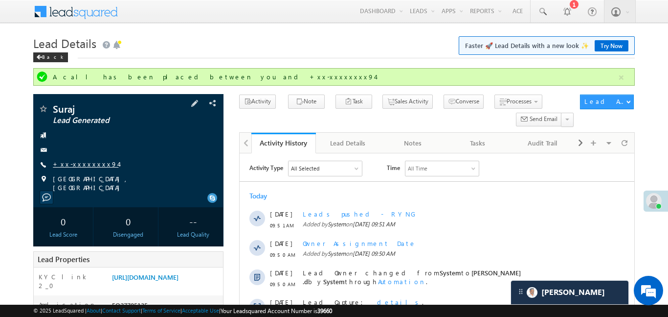
click at [81, 164] on link "+xx-xxxxxxxx94" at bounding box center [86, 164] width 66 height 8
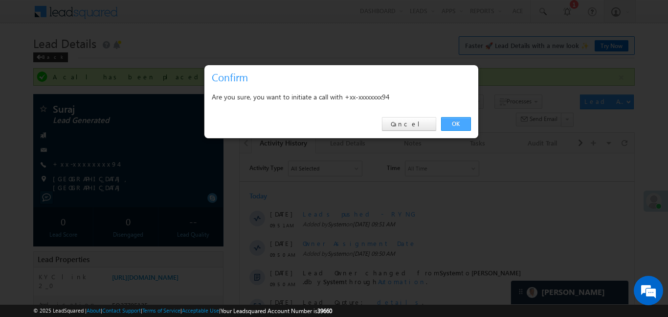
click at [466, 121] on link "OK" at bounding box center [456, 124] width 30 height 14
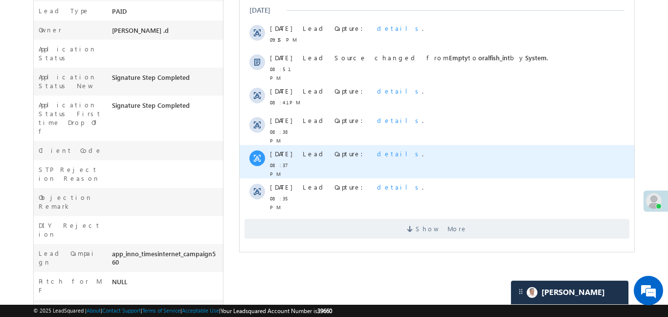
scroll to position [333, 0]
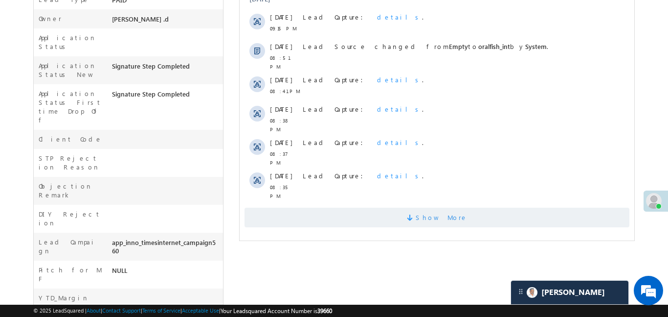
click at [476, 209] on span "Show More" at bounding box center [436, 217] width 385 height 20
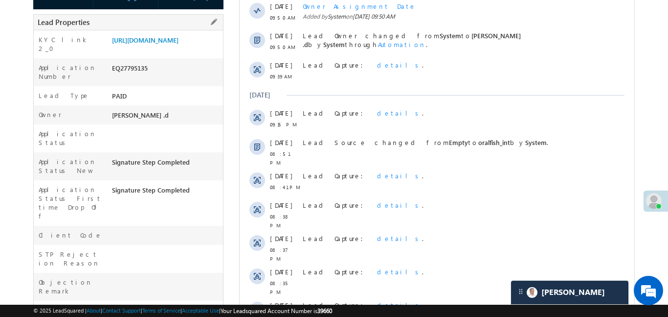
scroll to position [57, 0]
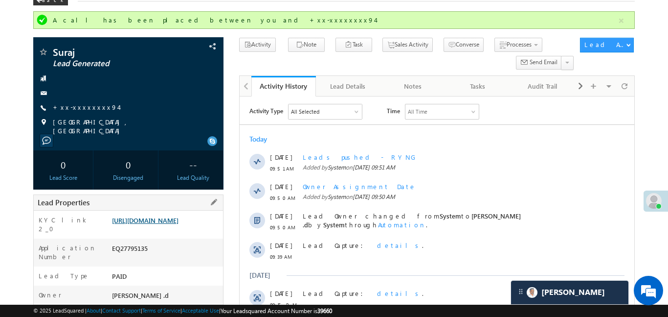
drag, startPoint x: 175, startPoint y: 239, endPoint x: 177, endPoint y: 231, distance: 8.4
click at [175, 229] on div "[URL][DOMAIN_NAME]" at bounding box center [167, 222] width 114 height 14
click at [177, 224] on link "[URL][DOMAIN_NAME]" at bounding box center [145, 220] width 67 height 8
click at [179, 216] on link "https://angelbroking1-pk3em7sa.customui-test.leadsquared.com?leadId=1b3e5601-78…" at bounding box center [145, 220] width 67 height 8
drag, startPoint x: 622, startPoint y: 23, endPoint x: 554, endPoint y: 2, distance: 71.5
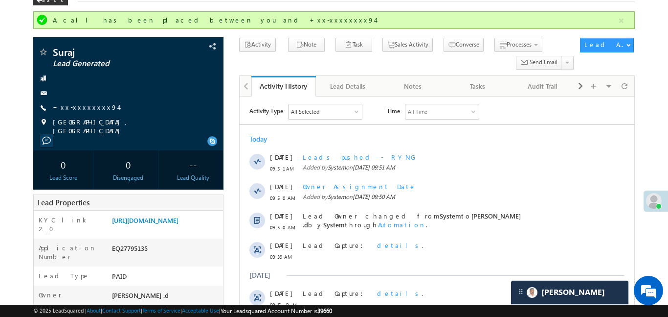
click at [620, 23] on button "button" at bounding box center [622, 21] width 12 height 12
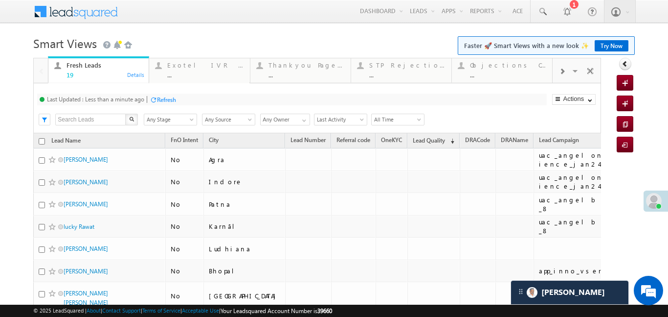
click at [561, 77] on div at bounding box center [562, 71] width 19 height 22
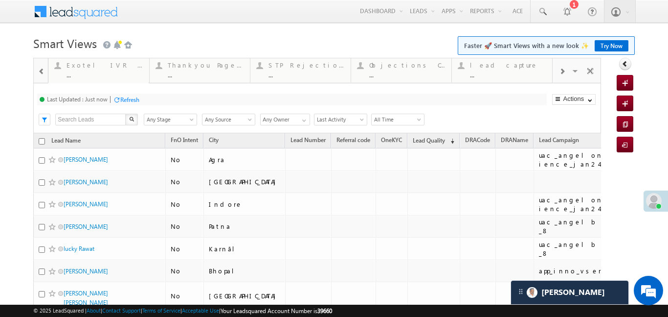
click at [560, 71] on span at bounding box center [562, 72] width 6 height 8
click at [514, 79] on link "Coded Today ... Details" at bounding box center [502, 69] width 101 height 26
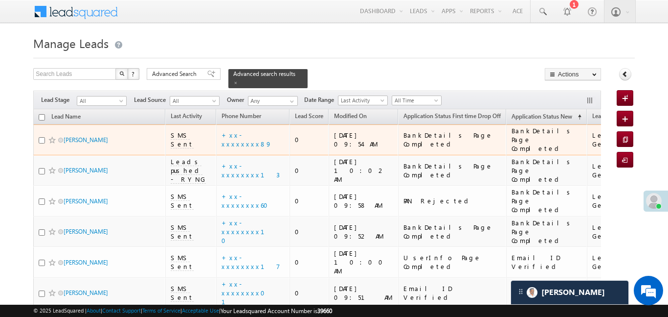
scroll to position [27, 0]
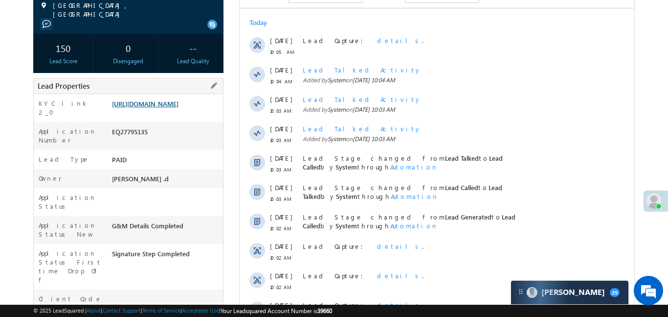
click at [171, 108] on link "[URL][DOMAIN_NAME]" at bounding box center [145, 103] width 67 height 8
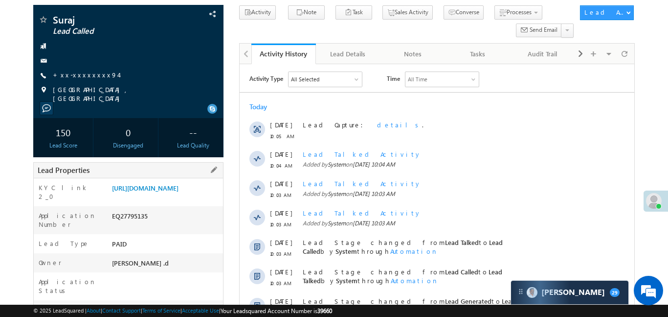
scroll to position [264, 0]
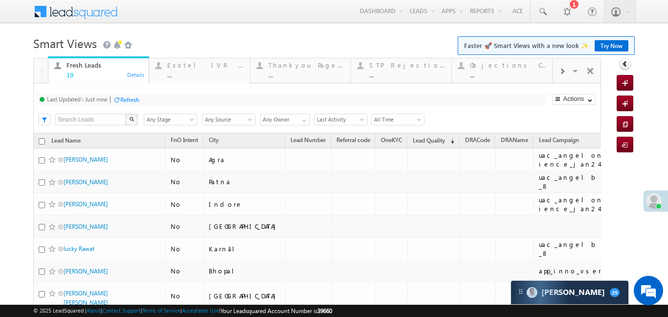
click at [560, 73] on span at bounding box center [562, 72] width 6 height 8
click at [515, 71] on div "..." at bounding box center [508, 74] width 76 height 7
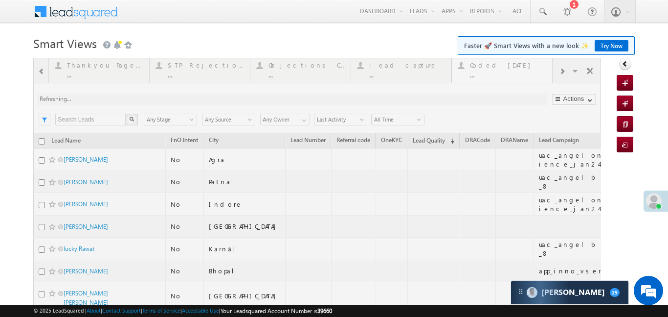
drag, startPoint x: 515, startPoint y: 71, endPoint x: 210, endPoint y: 5, distance: 311.9
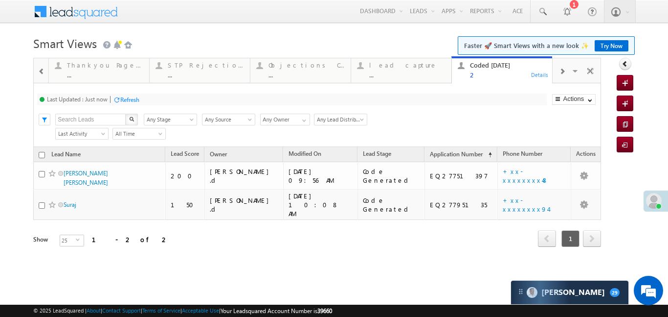
click at [43, 73] on span at bounding box center [41, 72] width 7 height 8
click at [93, 71] on div "19" at bounding box center [105, 74] width 76 height 7
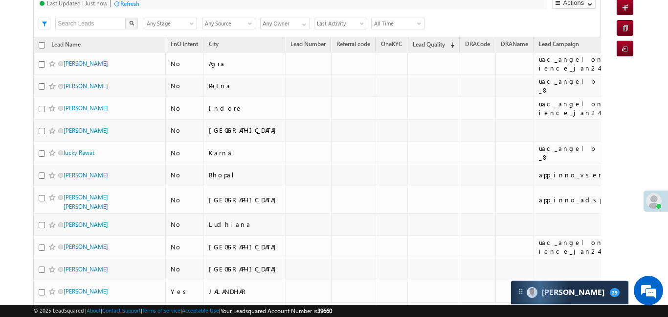
scroll to position [19, 0]
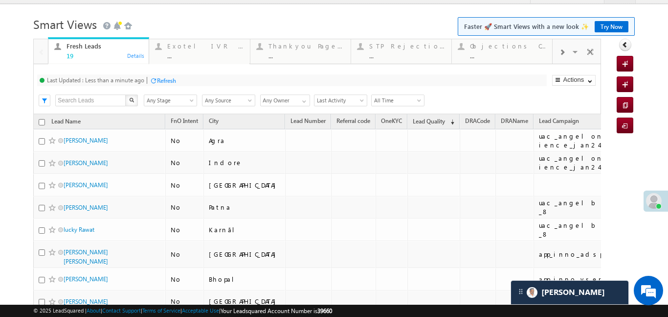
click at [567, 51] on div at bounding box center [562, 52] width 19 height 22
click at [524, 56] on div "..." at bounding box center [508, 55] width 76 height 7
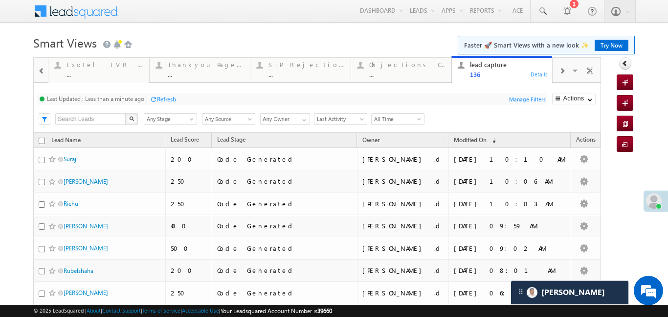
scroll to position [0, 0]
click at [560, 72] on span at bounding box center [562, 72] width 6 height 8
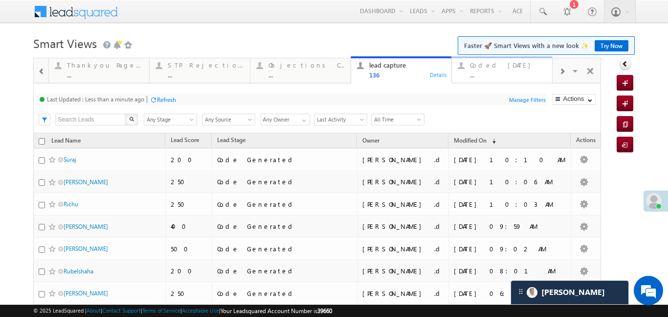
click at [529, 69] on div "Coded Today ..." at bounding box center [508, 68] width 76 height 19
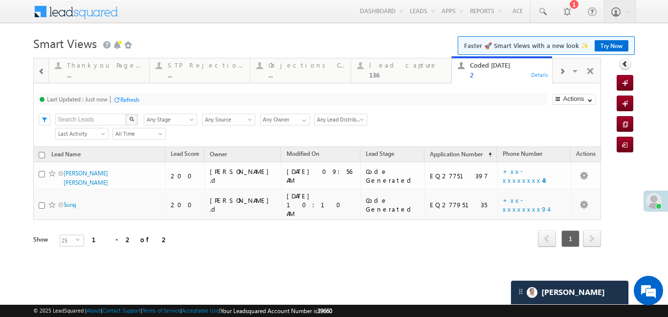
click at [33, 69] on div "Fresh Leads 19 Details Exotel IVR 2.0 ... Details Thankyou Page leads ... Detai…" at bounding box center [317, 70] width 568 height 25
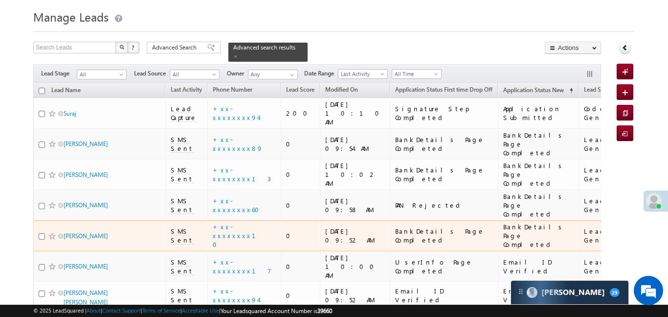
scroll to position [17, 0]
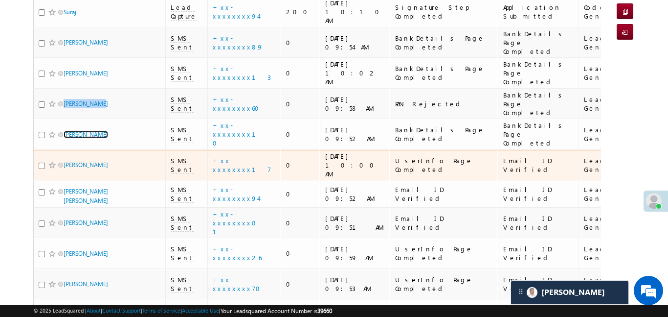
scroll to position [127, 0]
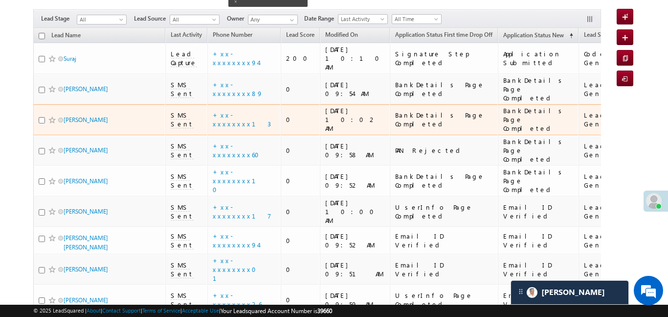
scroll to position [88, 0]
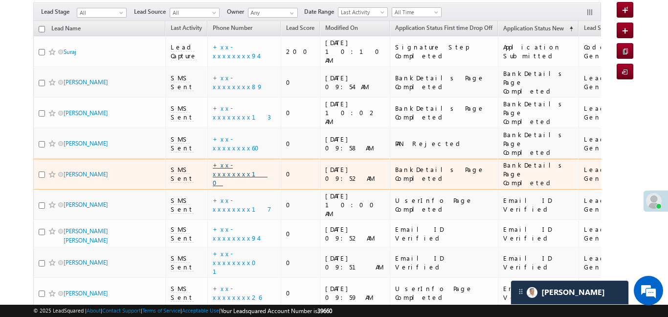
click at [242, 160] on link "+xx-xxxxxxxx10" at bounding box center [240, 173] width 55 height 26
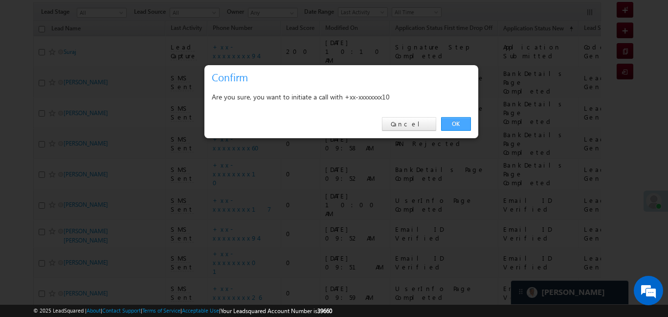
click at [461, 120] on link "OK" at bounding box center [456, 124] width 30 height 14
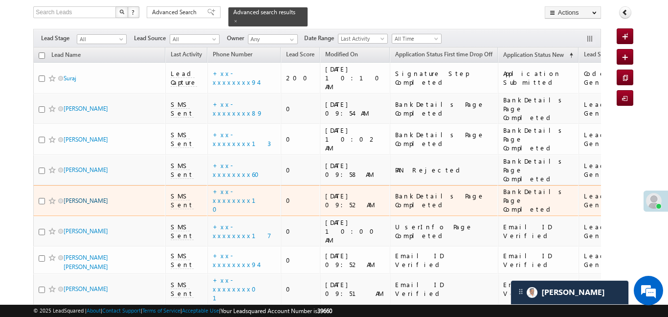
scroll to position [115, 0]
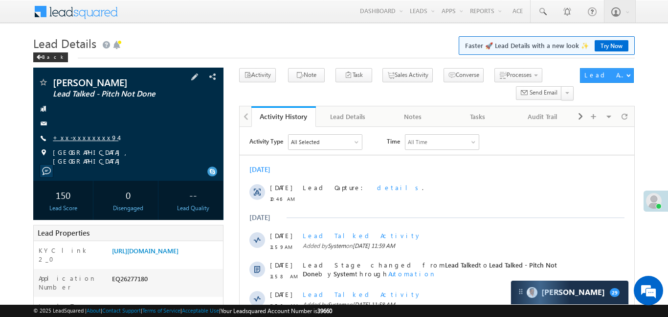
click at [84, 135] on link "+xx-xxxxxxxx94" at bounding box center [86, 137] width 66 height 8
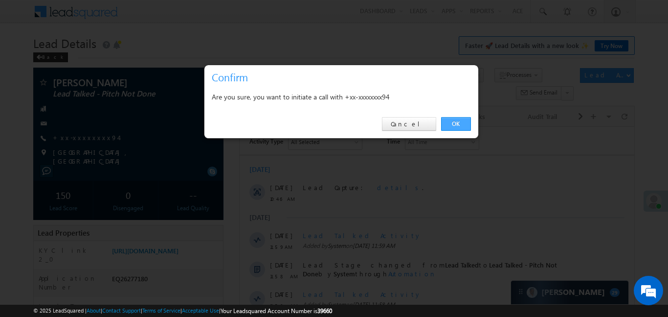
drag, startPoint x: 456, startPoint y: 120, endPoint x: 129, endPoint y: 17, distance: 342.2
click at [456, 120] on link "OK" at bounding box center [456, 124] width 30 height 14
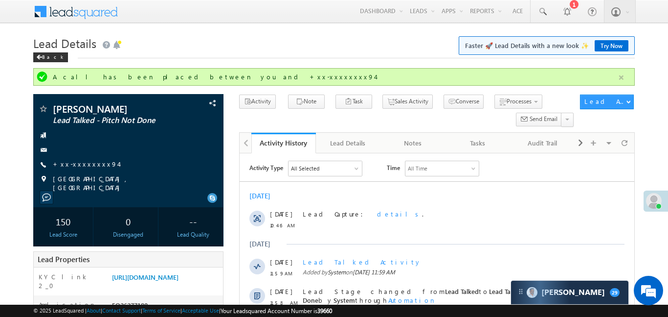
click at [622, 78] on button "button" at bounding box center [622, 77] width 12 height 12
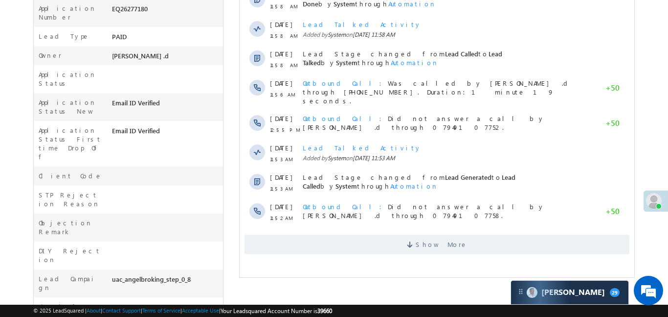
scroll to position [293, 0]
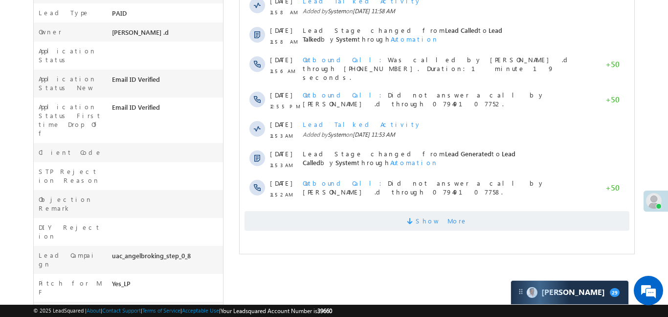
click at [532, 216] on span "Show More" at bounding box center [436, 221] width 385 height 20
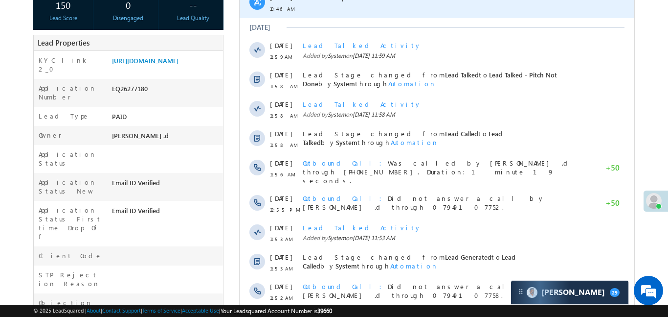
scroll to position [0, 0]
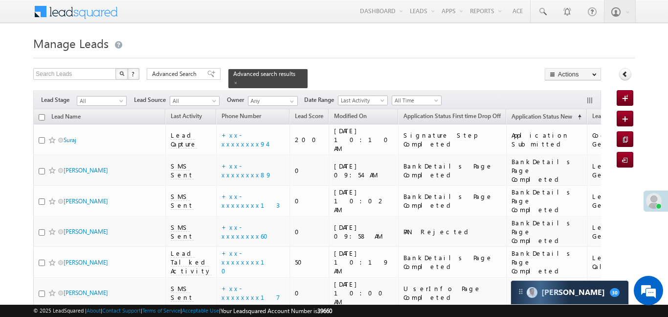
scroll to position [303, 0]
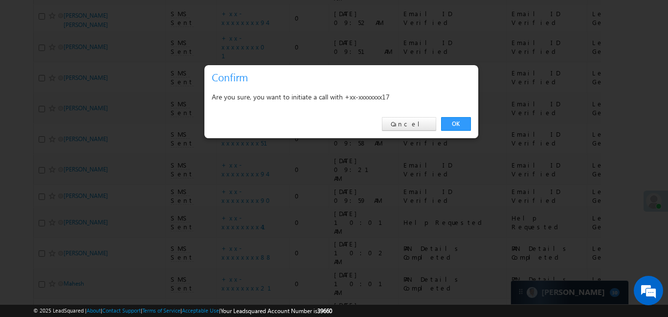
click at [460, 115] on div "OK Cancel" at bounding box center [342, 124] width 274 height 28
click at [456, 119] on link "OK" at bounding box center [456, 124] width 30 height 14
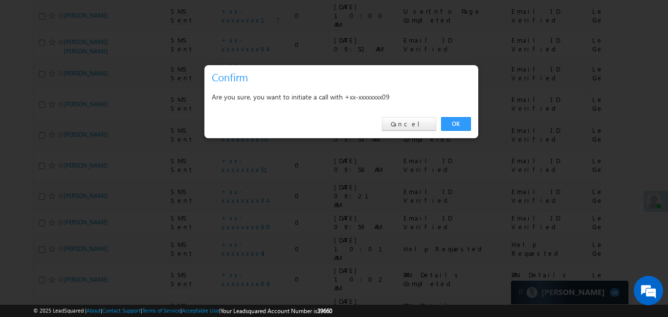
scroll to position [330, 0]
click at [459, 119] on link "OK" at bounding box center [456, 124] width 30 height 14
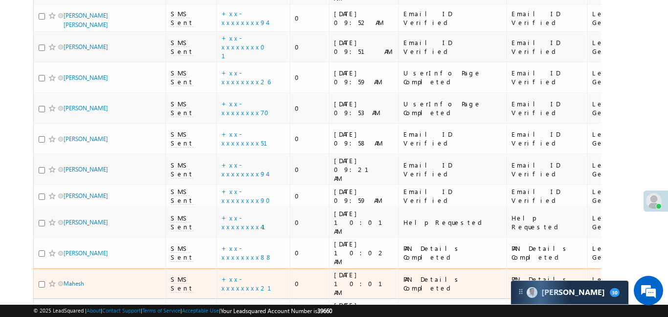
scroll to position [0, 0]
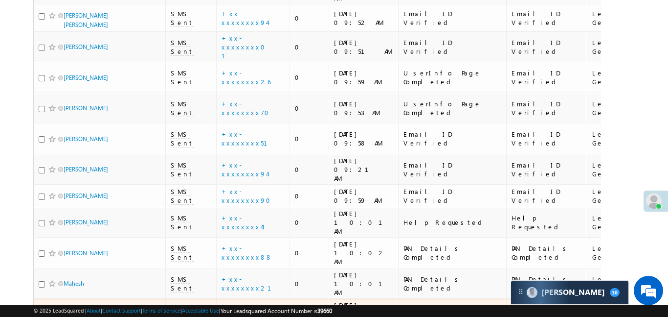
click at [248, 305] on link "+xx-xxxxxxxx38" at bounding box center [246, 313] width 48 height 17
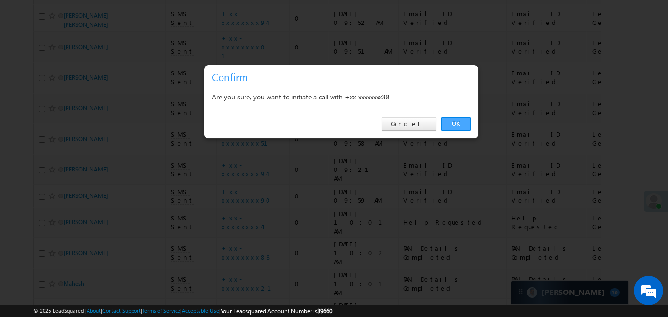
click at [461, 125] on link "OK" at bounding box center [456, 124] width 30 height 14
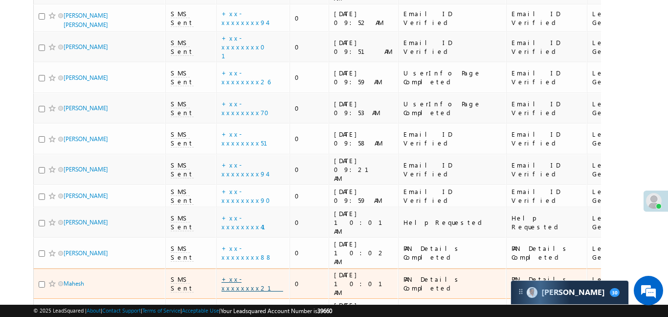
click at [239, 275] on link "+xx-xxxxxxxx21" at bounding box center [253, 283] width 62 height 17
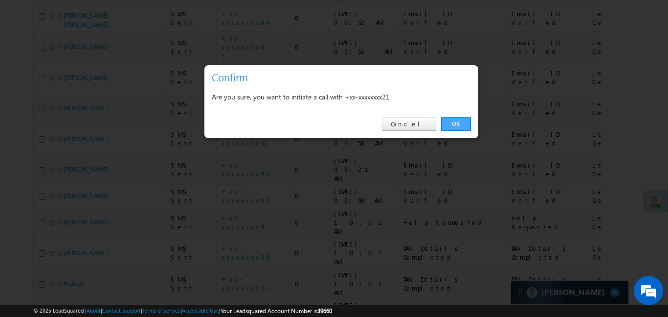
click at [451, 122] on link "OK" at bounding box center [456, 124] width 30 height 14
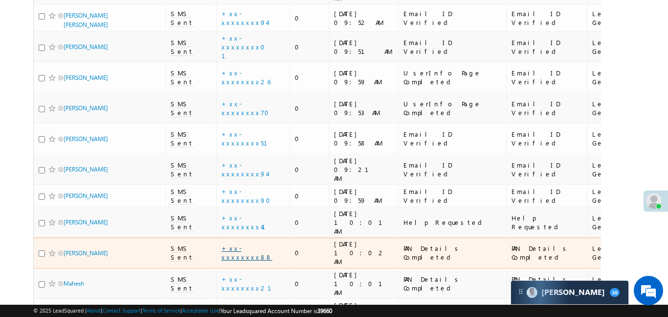
click at [242, 244] on link "+xx-xxxxxxxx88" at bounding box center [247, 252] width 51 height 17
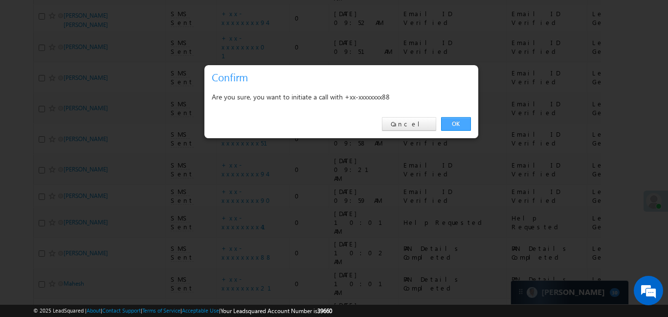
click at [462, 125] on link "OK" at bounding box center [456, 124] width 30 height 14
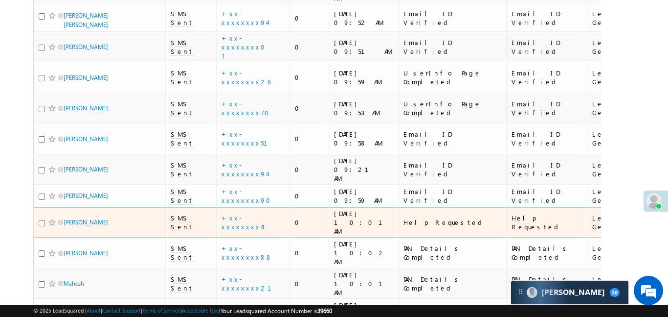
click at [237, 207] on td "+xx-xxxxxxxx41" at bounding box center [252, 222] width 73 height 31
click at [237, 213] on link "+xx-xxxxxxxx41" at bounding box center [250, 221] width 56 height 17
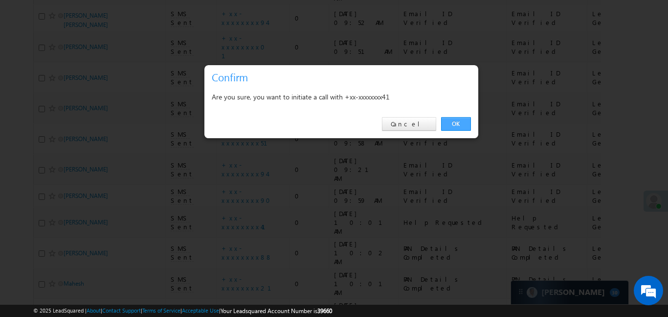
click at [461, 124] on link "OK" at bounding box center [456, 124] width 30 height 14
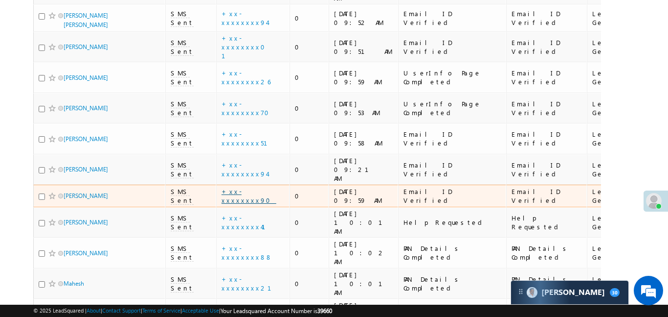
click at [243, 187] on link "+xx-xxxxxxxx90" at bounding box center [249, 195] width 55 height 17
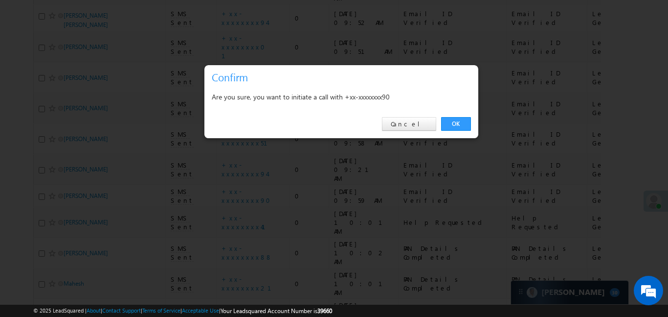
drag, startPoint x: 456, startPoint y: 129, endPoint x: 449, endPoint y: 128, distance: 6.9
click at [456, 129] on link "OK" at bounding box center [456, 124] width 30 height 14
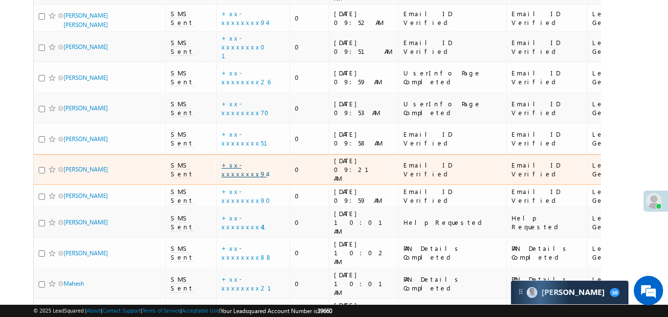
click at [238, 160] on link "+xx-xxxxxxxx94" at bounding box center [245, 168] width 46 height 17
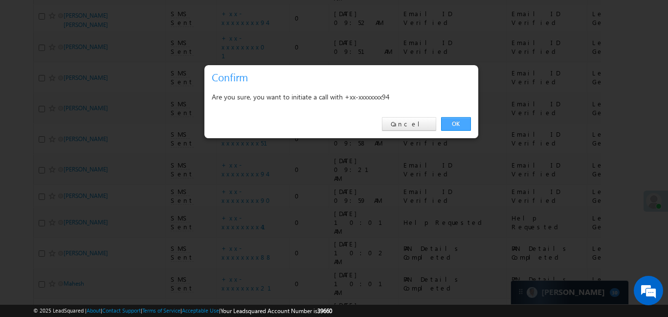
click at [457, 123] on link "OK" at bounding box center [456, 124] width 30 height 14
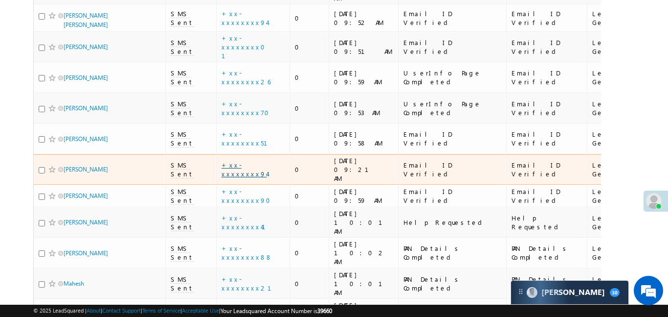
click at [241, 160] on link "+xx-xxxxxxxx94" at bounding box center [245, 168] width 46 height 17
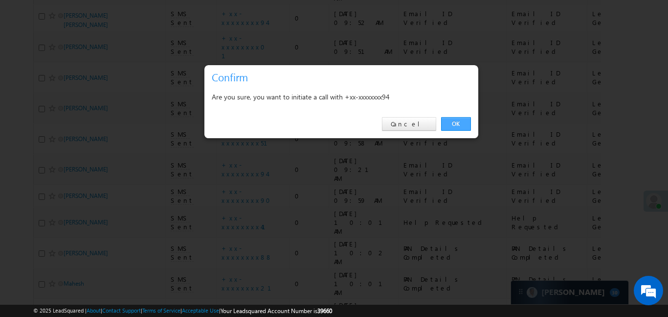
click at [453, 120] on link "OK" at bounding box center [456, 124] width 30 height 14
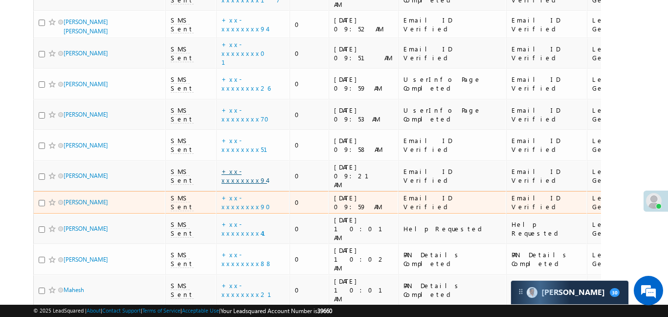
scroll to position [293, 0]
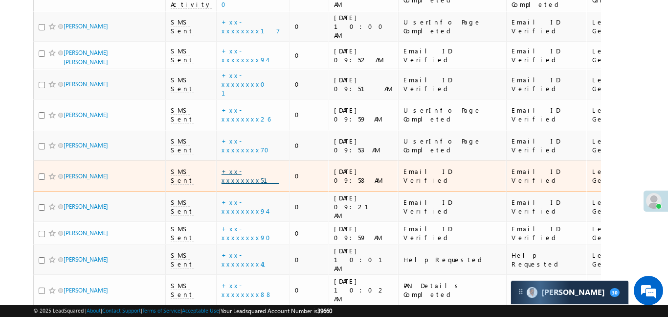
click at [236, 167] on link "+xx-xxxxxxxx51" at bounding box center [251, 175] width 58 height 17
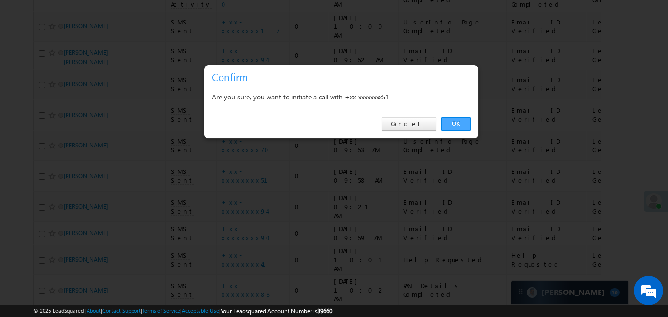
click at [457, 121] on link "OK" at bounding box center [456, 124] width 30 height 14
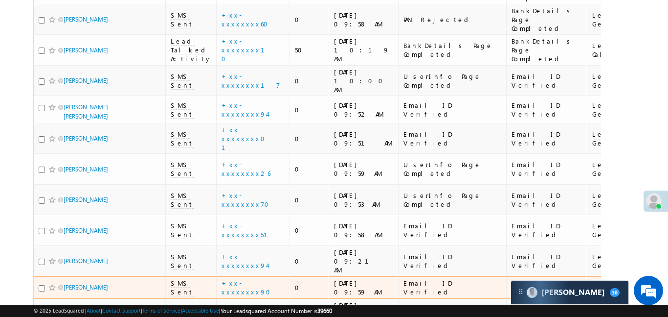
scroll to position [212, 0]
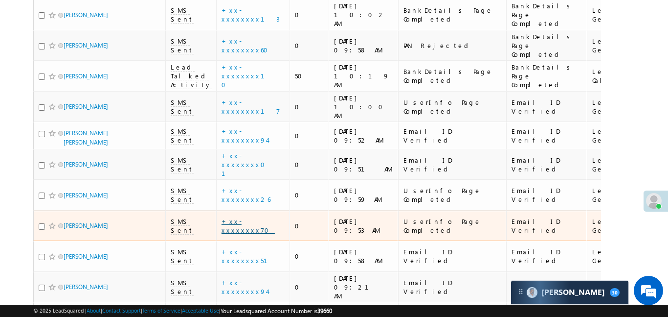
drag, startPoint x: 230, startPoint y: 148, endPoint x: 235, endPoint y: 141, distance: 8.1
click at [231, 210] on td "+xx-xxxxxxxx70" at bounding box center [252, 225] width 73 height 31
click at [235, 217] on link "+xx-xxxxxxxx70" at bounding box center [248, 225] width 53 height 17
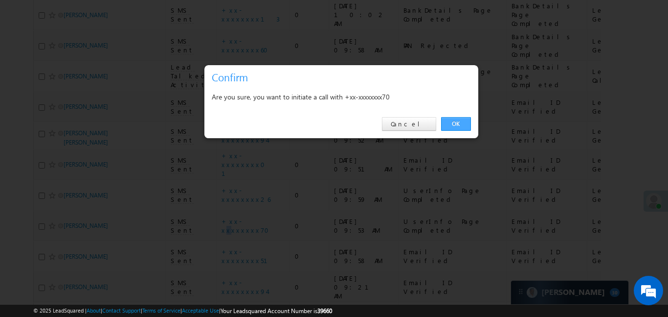
click at [457, 123] on link "OK" at bounding box center [456, 124] width 30 height 14
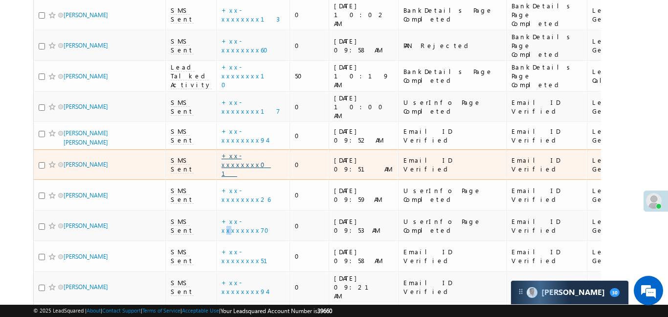
click at [237, 151] on link "+xx-xxxxxxxx01" at bounding box center [246, 164] width 49 height 26
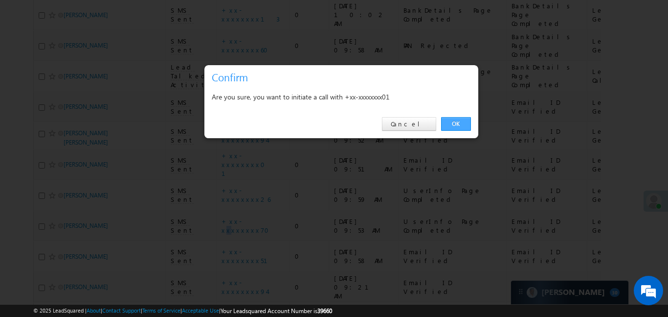
click at [460, 128] on link "OK" at bounding box center [456, 124] width 30 height 14
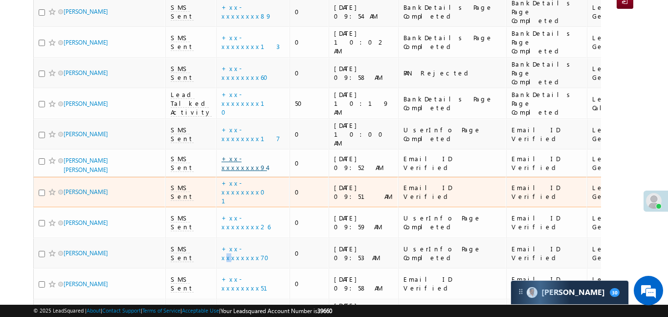
scroll to position [177, 0]
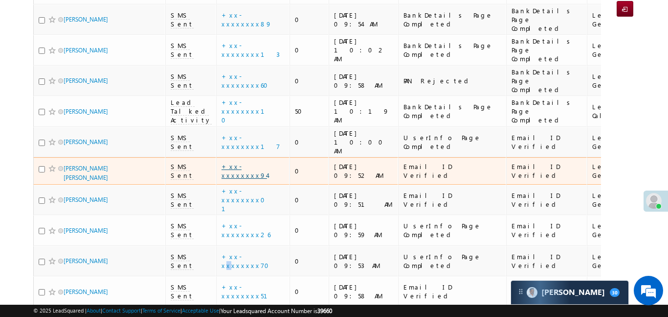
click at [254, 162] on link "+xx-xxxxxxxx94" at bounding box center [245, 170] width 46 height 17
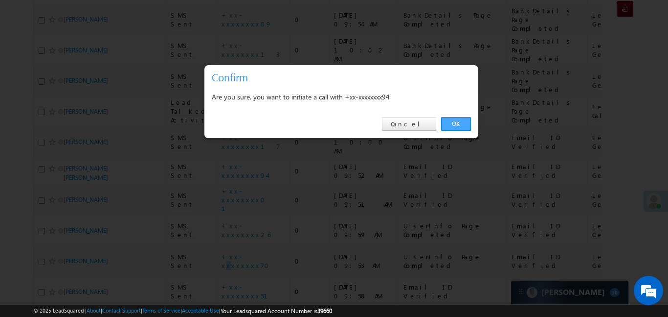
click at [458, 124] on link "OK" at bounding box center [456, 124] width 30 height 14
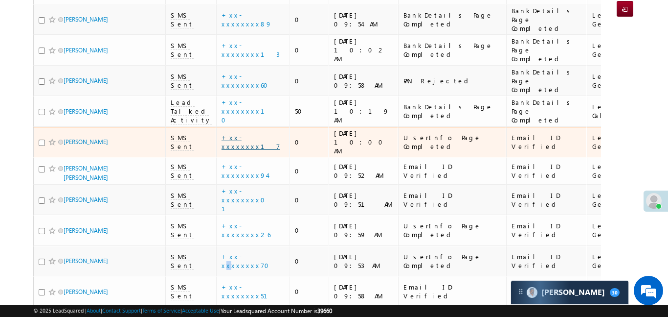
click at [247, 133] on link "+xx-xxxxxxxx17" at bounding box center [251, 141] width 59 height 17
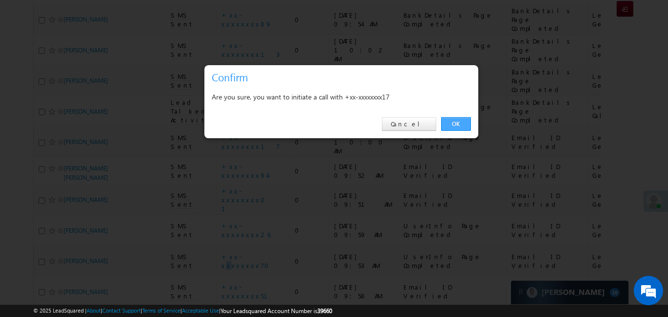
click at [455, 126] on link "OK" at bounding box center [456, 124] width 30 height 14
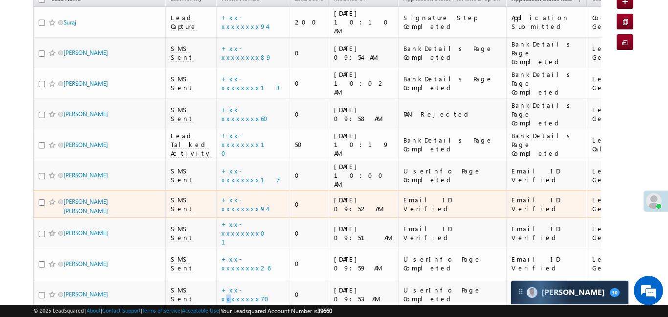
scroll to position [137, 0]
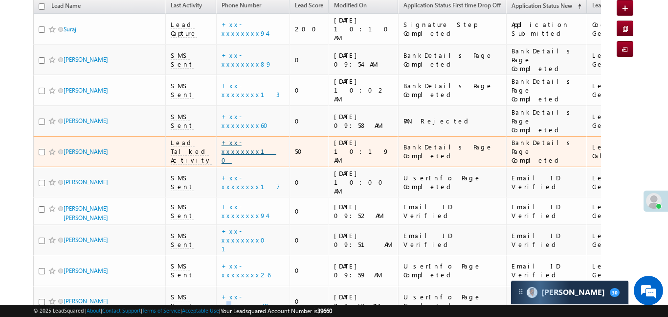
click at [244, 138] on link "+xx-xxxxxxxx10" at bounding box center [249, 151] width 55 height 26
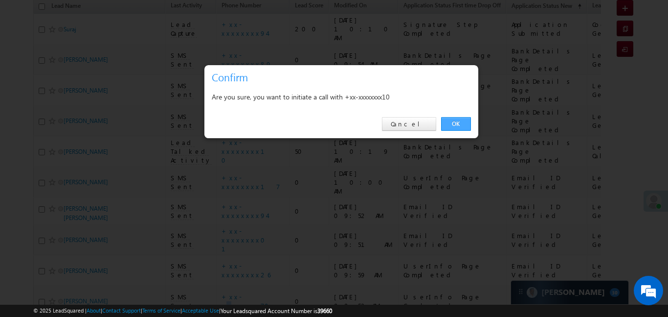
click at [459, 125] on link "OK" at bounding box center [456, 124] width 30 height 14
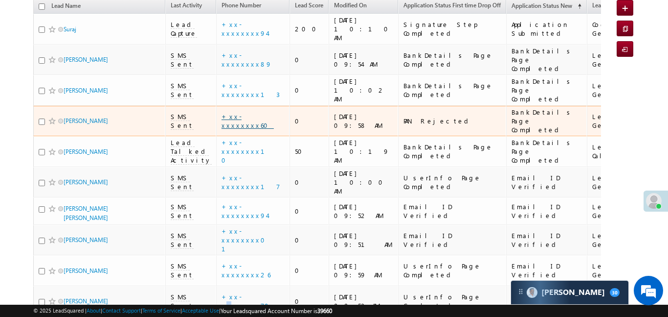
click at [250, 112] on link "+xx-xxxxxxxx60" at bounding box center [248, 120] width 52 height 17
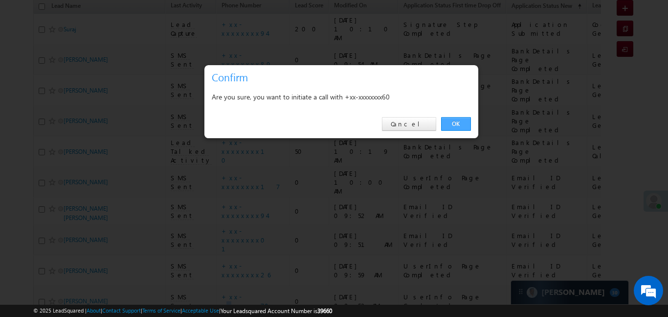
click at [456, 124] on link "OK" at bounding box center [456, 124] width 30 height 14
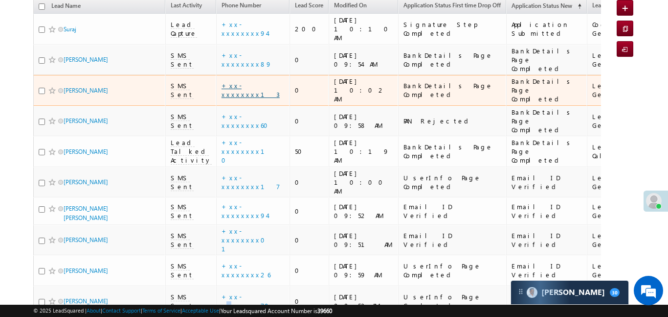
click at [235, 81] on link "+xx-xxxxxxxx13" at bounding box center [251, 89] width 58 height 17
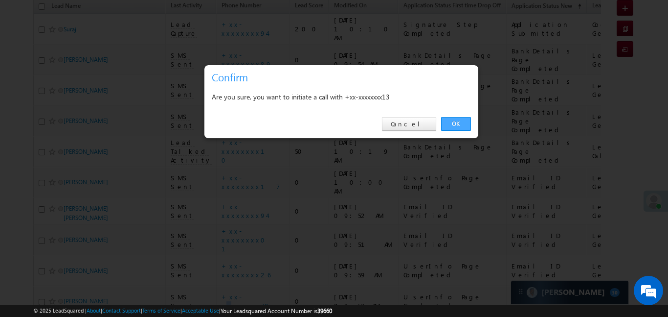
click at [459, 123] on link "OK" at bounding box center [456, 124] width 30 height 14
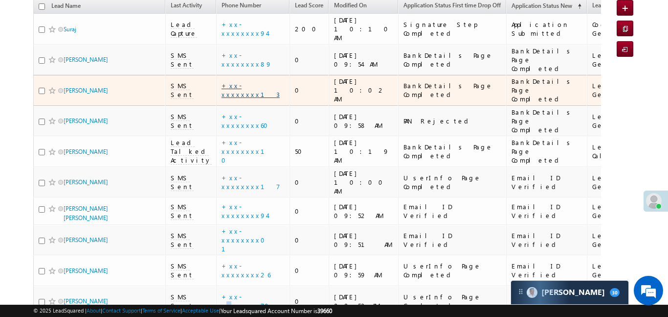
click at [230, 81] on link "+xx-xxxxxxxx13" at bounding box center [251, 89] width 58 height 17
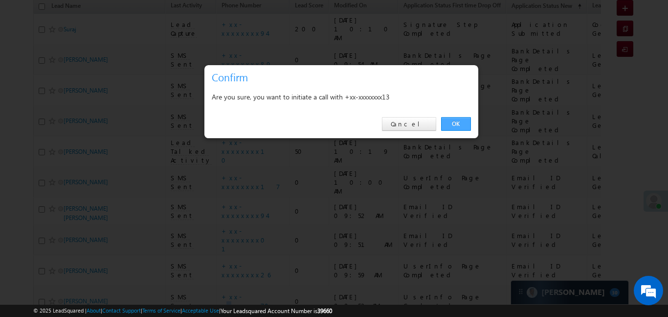
click at [464, 122] on link "OK" at bounding box center [456, 124] width 30 height 14
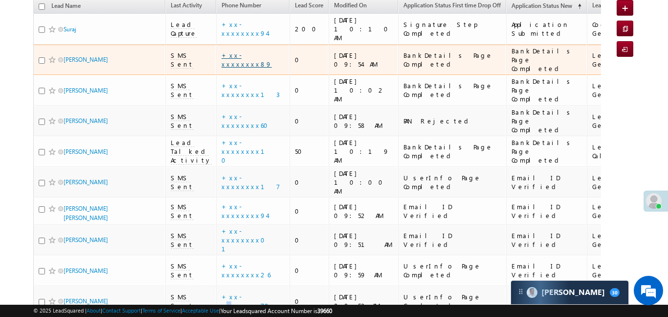
click at [243, 51] on link "+xx-xxxxxxxx89" at bounding box center [247, 59] width 50 height 17
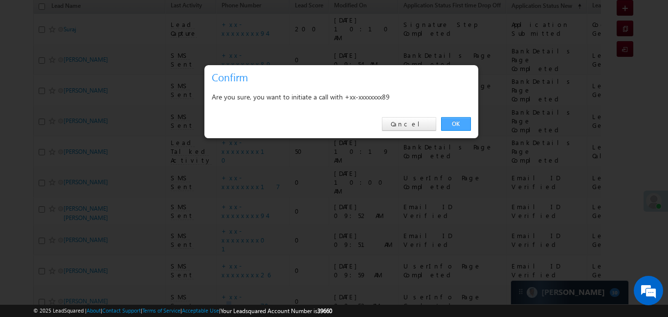
click at [457, 125] on link "OK" at bounding box center [456, 124] width 30 height 14
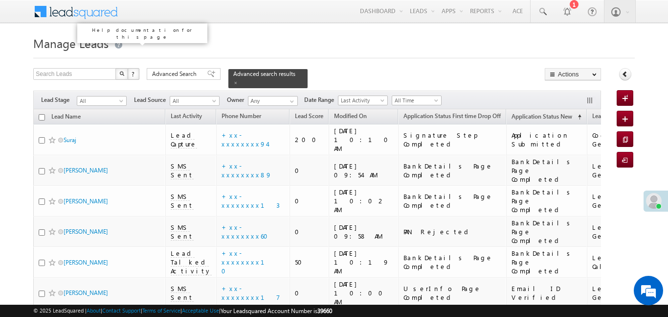
scroll to position [303, 0]
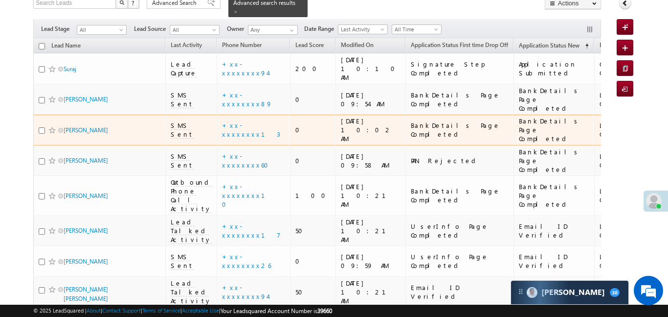
scroll to position [215, 0]
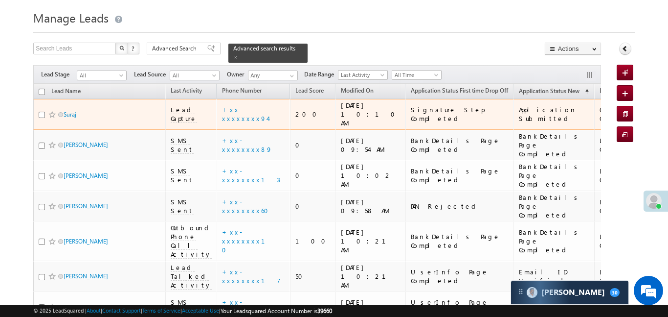
scroll to position [32, 0]
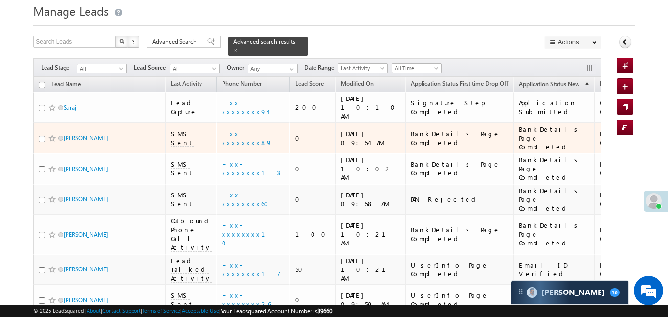
click at [243, 124] on td "+xx-xxxxxxxx89" at bounding box center [253, 138] width 73 height 31
click at [243, 129] on link "+xx-xxxxxxxx89" at bounding box center [247, 137] width 50 height 17
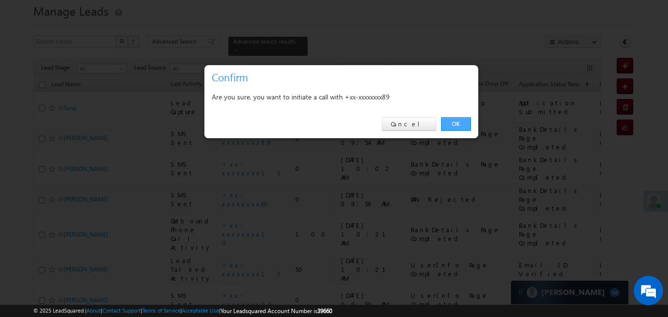
click at [452, 123] on link "OK" at bounding box center [456, 124] width 30 height 14
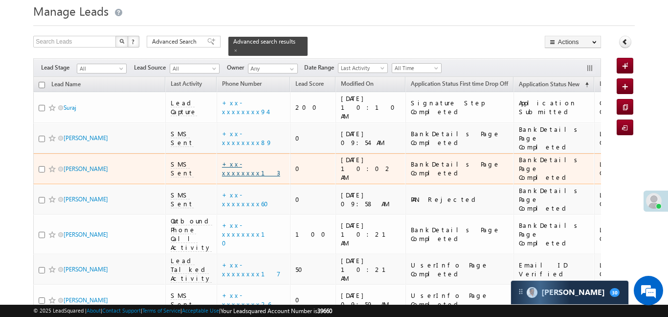
click at [246, 160] on link "+xx-xxxxxxxx13" at bounding box center [251, 168] width 58 height 17
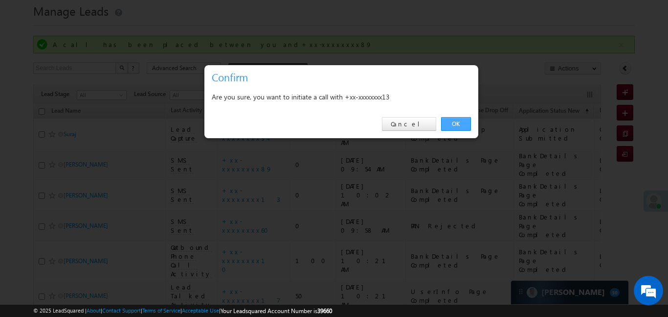
click at [460, 126] on link "OK" at bounding box center [456, 124] width 30 height 14
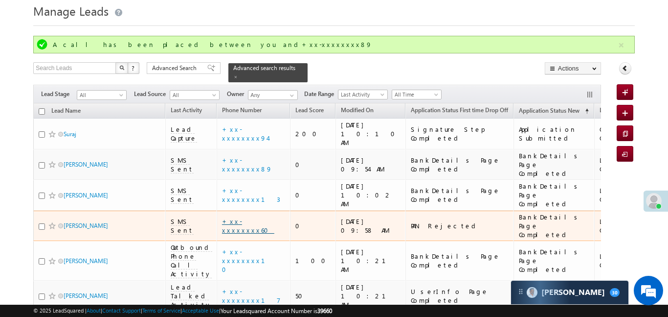
click at [245, 217] on link "+xx-xxxxxxxx60" at bounding box center [248, 225] width 52 height 17
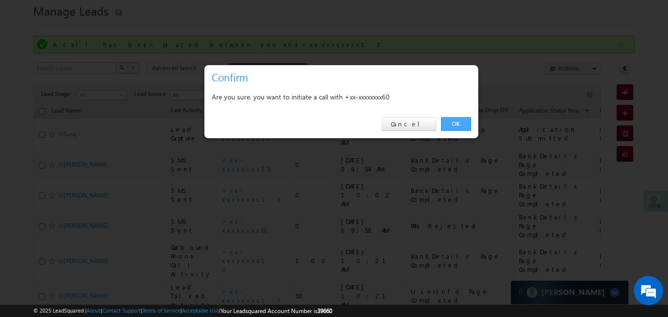
click at [462, 128] on link "OK" at bounding box center [456, 124] width 30 height 14
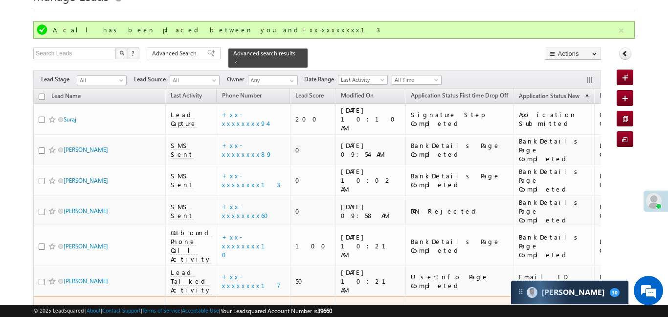
scroll to position [47, 0]
click at [245, 302] on link "+xx-xxxxxxxx26" at bounding box center [246, 310] width 49 height 17
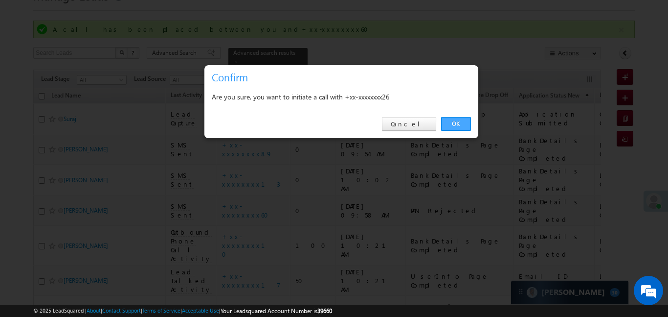
click at [451, 126] on link "OK" at bounding box center [456, 124] width 30 height 14
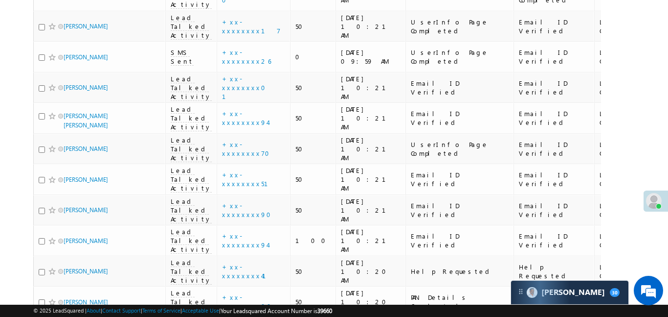
scroll to position [338, 0]
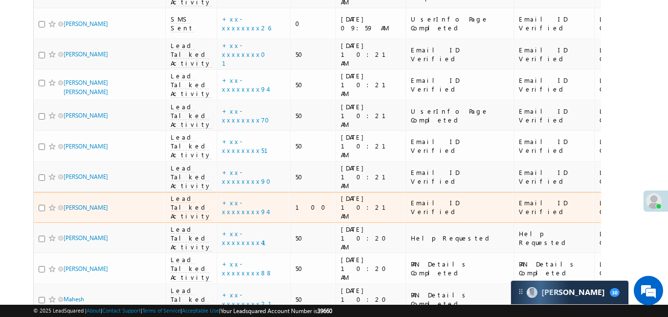
scroll to position [312, 0]
